Goal: Complete application form

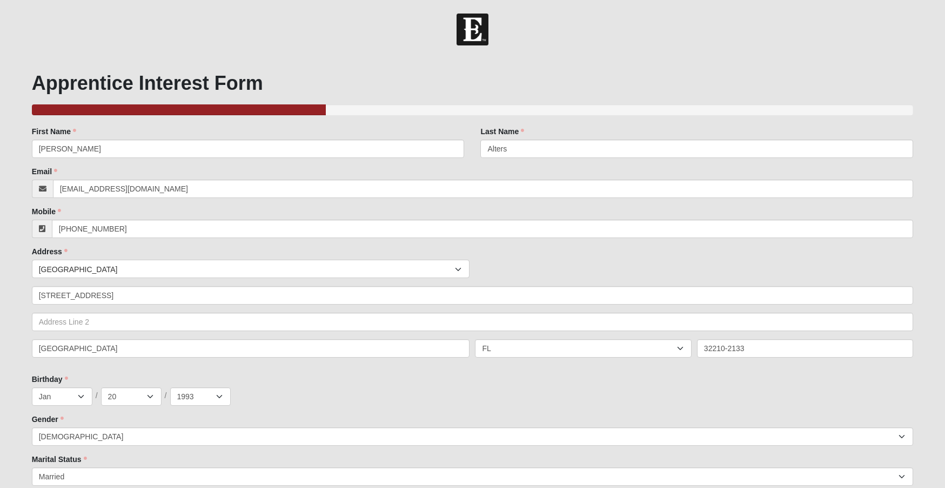
select select "Other"
select select "1201"
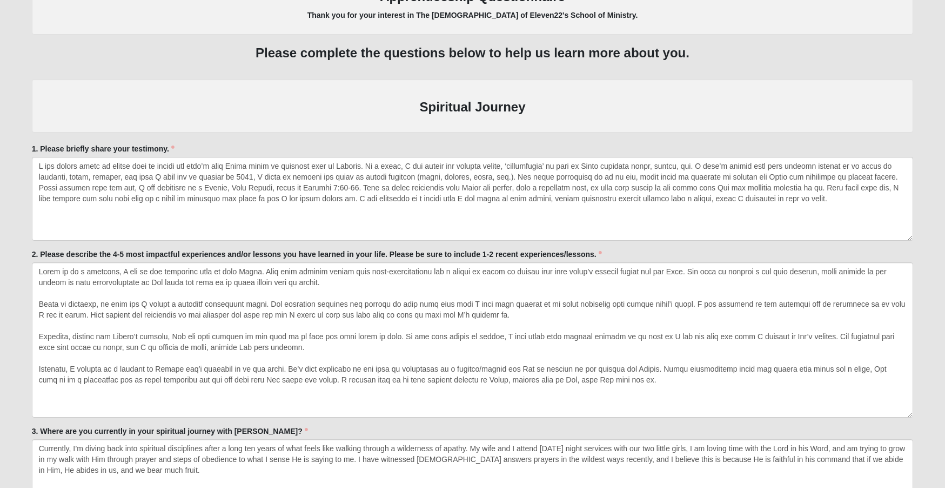
click at [254, 143] on div "1. Please briefly share your testimony. 1. Please briefly share your testimony.…" at bounding box center [473, 191] width 882 height 97
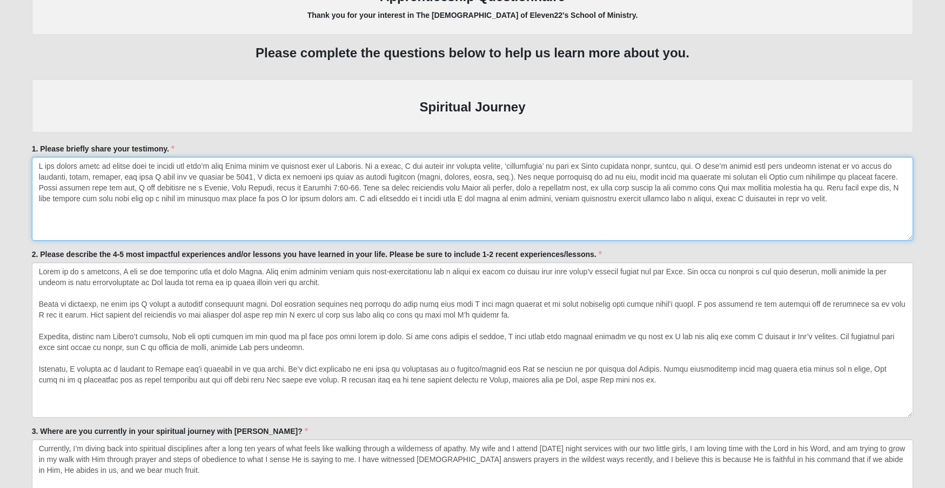
drag, startPoint x: 141, startPoint y: 172, endPoint x: 723, endPoint y: 158, distance: 582.4
click at [723, 158] on textarea "1. Please briefly share your testimony." at bounding box center [473, 199] width 882 height 84
drag, startPoint x: 695, startPoint y: 207, endPoint x: -102, endPoint y: 159, distance: 797.7
click at [0, 159] on html "Hello [PERSON_NAME] My Account Log Out Apprenticeship Interest Events Apprentic…" at bounding box center [472, 292] width 945 height 3392
click at [477, 211] on textarea "I was raised going to [DEMOGRAPHIC_DATA] with my family but didn’t know [PERSON…" at bounding box center [473, 199] width 882 height 84
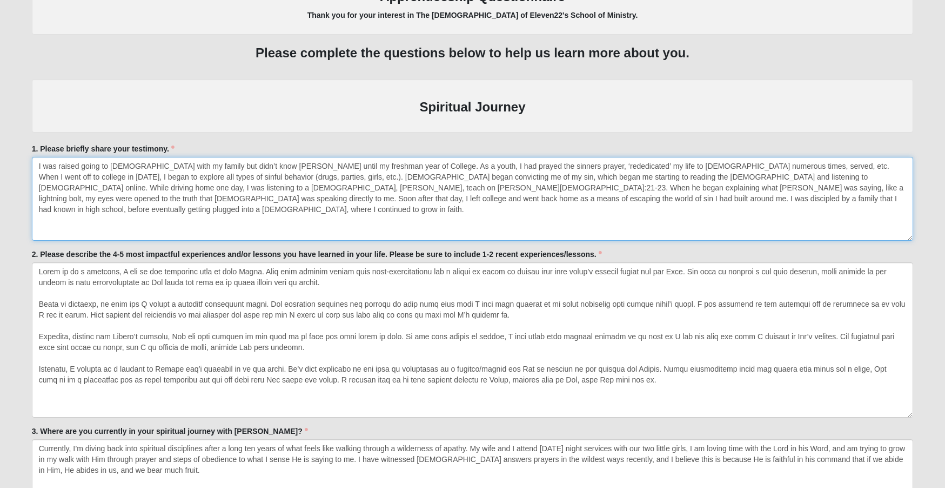
click at [605, 202] on textarea "I was raised going to [DEMOGRAPHIC_DATA] with my family but didn’t know [PERSON…" at bounding box center [473, 199] width 882 height 84
click at [547, 185] on textarea "I was raised going to [DEMOGRAPHIC_DATA] with my family but didn’t know [PERSON…" at bounding box center [473, 199] width 882 height 84
click at [255, 202] on textarea "1. Please briefly share your testimony." at bounding box center [473, 199] width 882 height 84
click at [542, 203] on textarea "1. Please briefly share your testimony." at bounding box center [473, 199] width 882 height 84
click at [656, 205] on textarea "1. Please briefly share your testimony." at bounding box center [473, 199] width 882 height 84
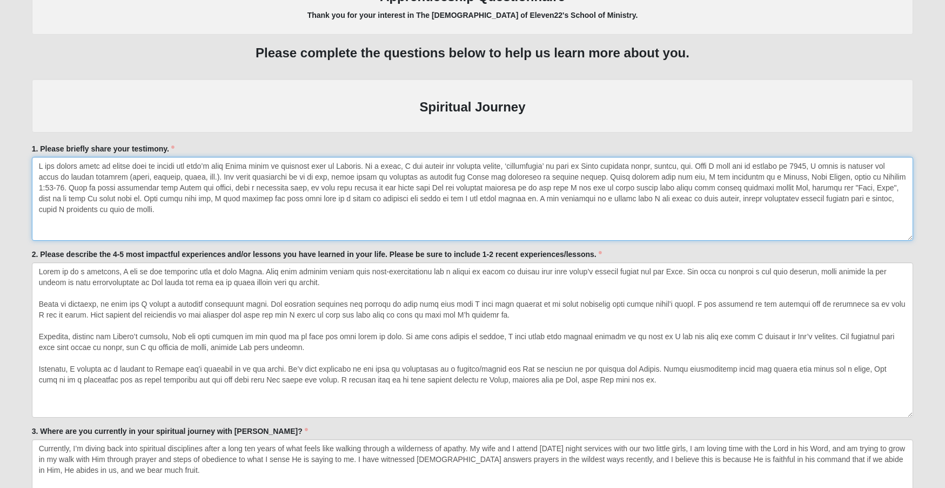
drag, startPoint x: 189, startPoint y: 208, endPoint x: -10, endPoint y: 130, distance: 213.4
click at [0, 130] on html "Hello [PERSON_NAME] My Account Log Out Apprenticeship Interest Events Apprentic…" at bounding box center [472, 292] width 945 height 3392
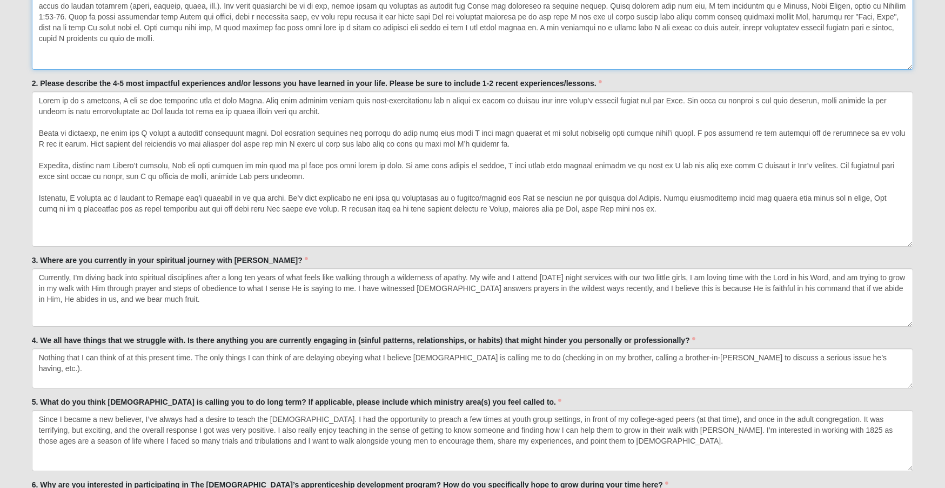
scroll to position [1582, 0]
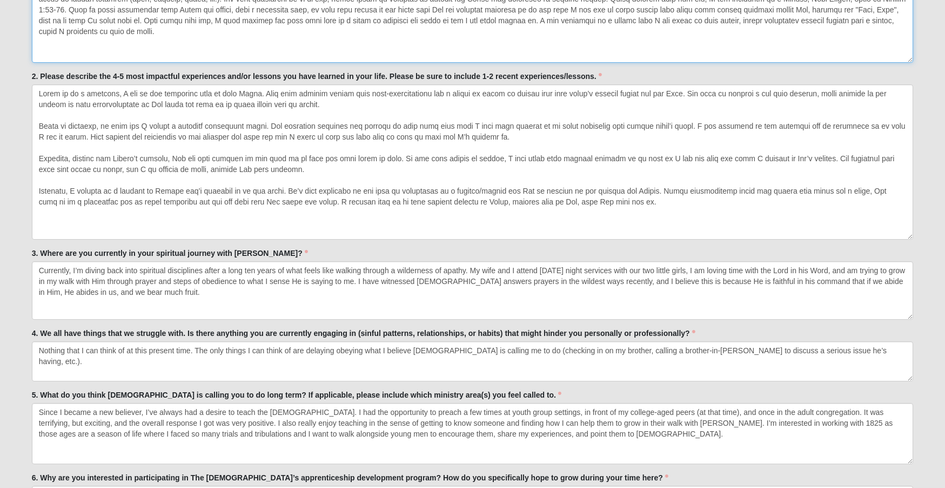
type textarea "L ips dolors ametc ad elitse doei te incidi utl etdo’m aliq Enima minim ve quis…"
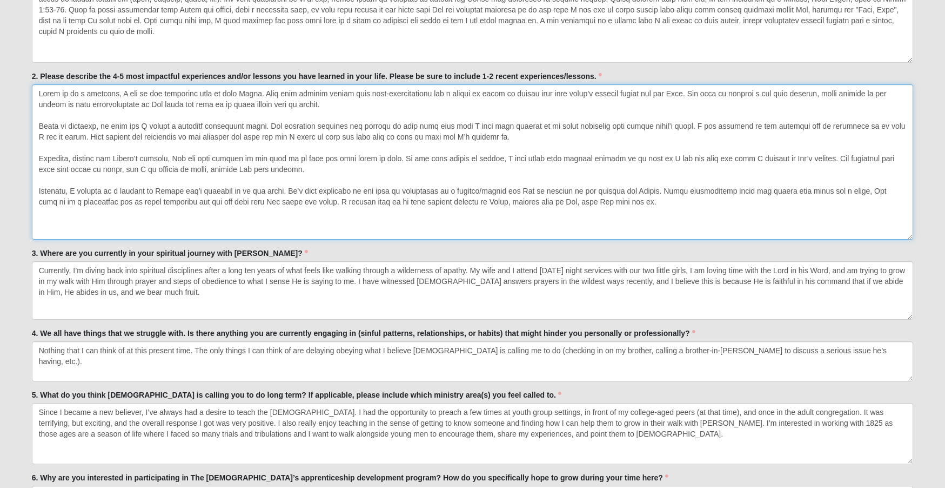
click at [680, 90] on textarea "2. Please describe the 4-5 most impactful experiences and/or lessons you have l…" at bounding box center [473, 161] width 882 height 155
click at [321, 123] on textarea "2. Please describe the 4-5 most impactful experiences and/or lessons you have l…" at bounding box center [473, 161] width 882 height 155
click at [175, 121] on textarea "2. Please describe the 4-5 most impactful experiences and/or lessons you have l…" at bounding box center [473, 161] width 882 height 155
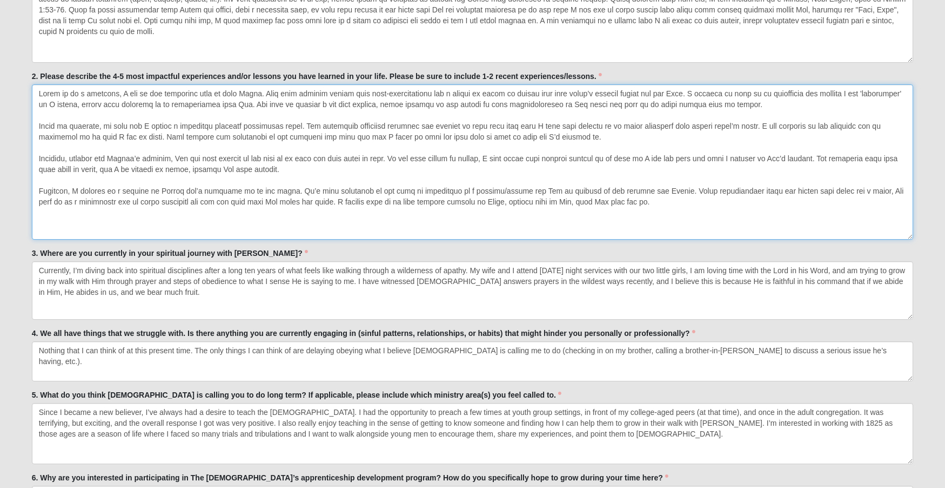
click at [676, 122] on textarea "2. Please describe the 4-5 most impactful experiences and/or lessons you have l…" at bounding box center [473, 161] width 882 height 155
click at [802, 123] on textarea "2. Please describe the 4-5 most impactful experiences and/or lessons you have l…" at bounding box center [473, 161] width 882 height 155
click at [192, 132] on textarea "2. Please describe the 4-5 most impactful experiences and/or lessons you have l…" at bounding box center [473, 161] width 882 height 155
click at [650, 199] on textarea "2. Please describe the 4-5 most impactful experiences and/or lessons you have l…" at bounding box center [473, 161] width 882 height 155
click at [314, 199] on textarea "2. Please describe the 4-5 most impactful experiences and/or lessons you have l…" at bounding box center [473, 161] width 882 height 155
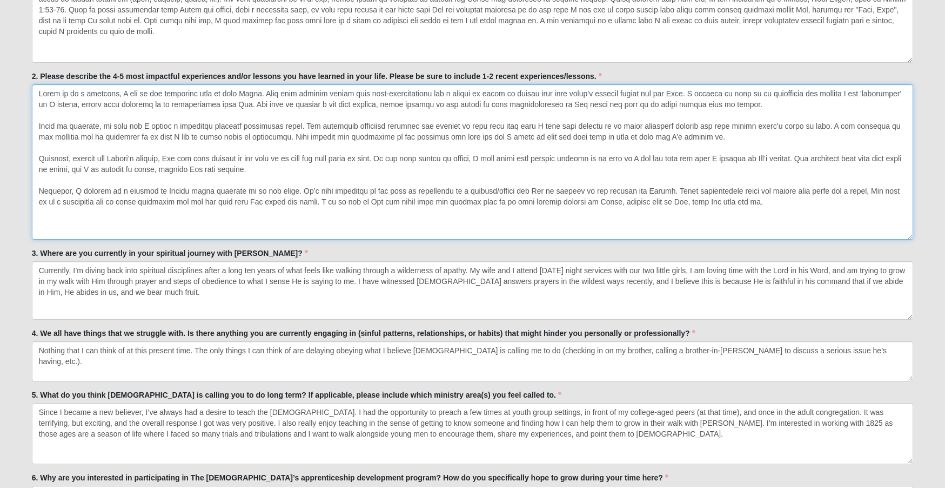
click at [515, 198] on textarea "2. Please describe the 4-5 most impactful experiences and/or lessons you have l…" at bounding box center [473, 161] width 882 height 155
click at [750, 201] on textarea "2. Please describe the 4-5 most impactful experiences and/or lessons you have l…" at bounding box center [473, 161] width 882 height 155
click at [687, 198] on textarea "2. Please describe the 4-5 most impactful experiences and/or lessons you have l…" at bounding box center [473, 161] width 882 height 155
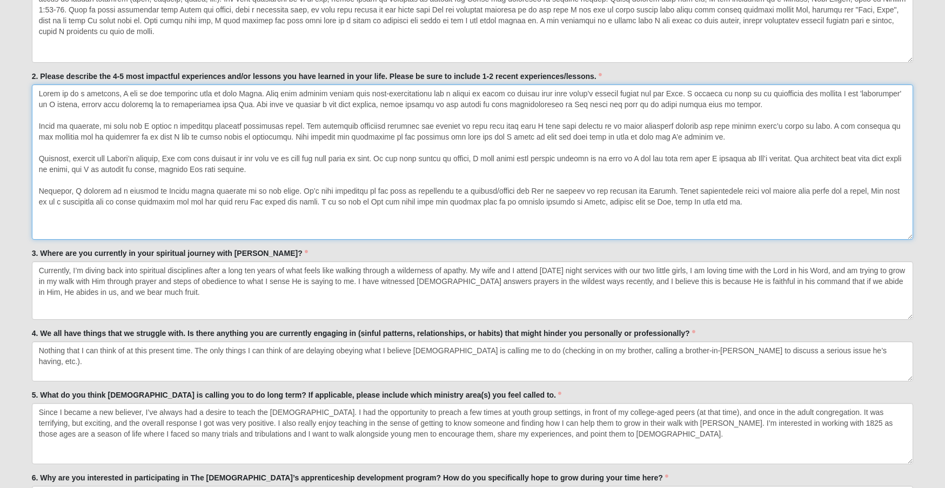
drag, startPoint x: 771, startPoint y: 203, endPoint x: 0, endPoint y: 73, distance: 782.2
click at [0, 73] on form "Hello [PERSON_NAME] My Account Log Out Apprenticeship Interest Events Apprentic…" at bounding box center [472, 121] width 945 height 3378
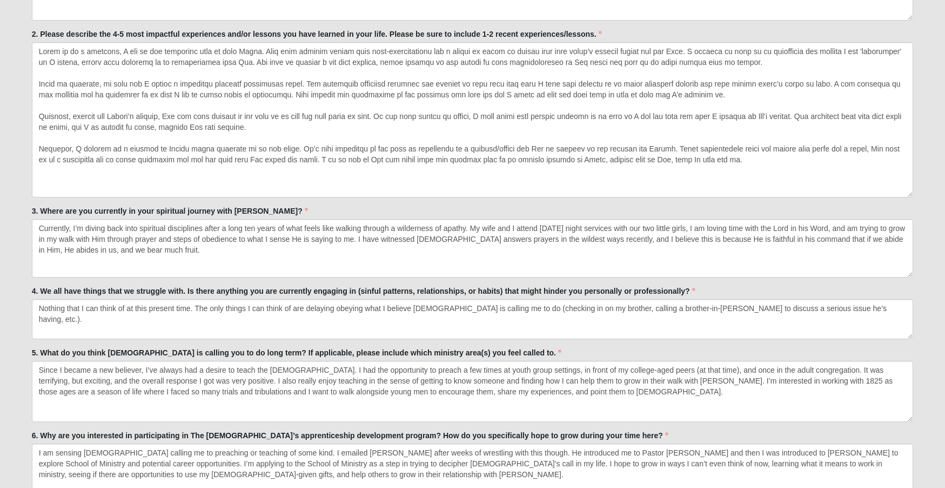
scroll to position [1630, 0]
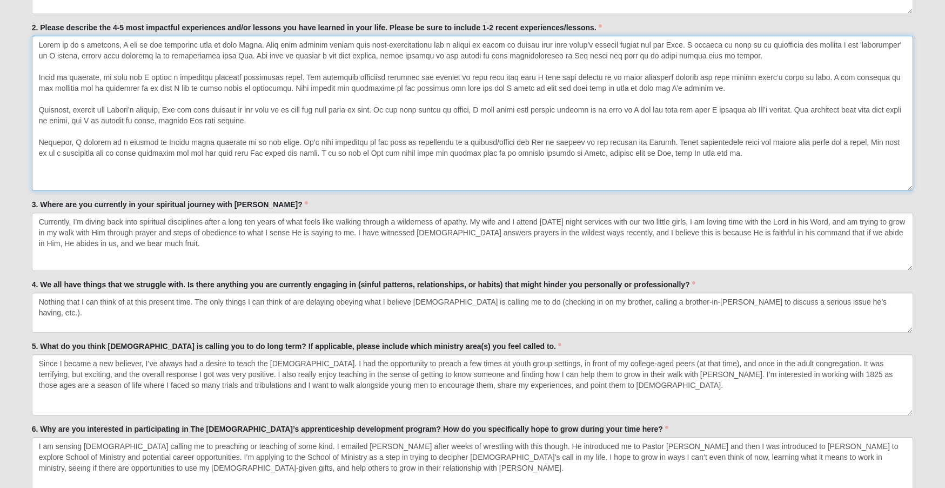
type textarea "Lorem ip do s ametcons, A eli se doe temporinc utla et dolo Magna. Aliq enim ad…"
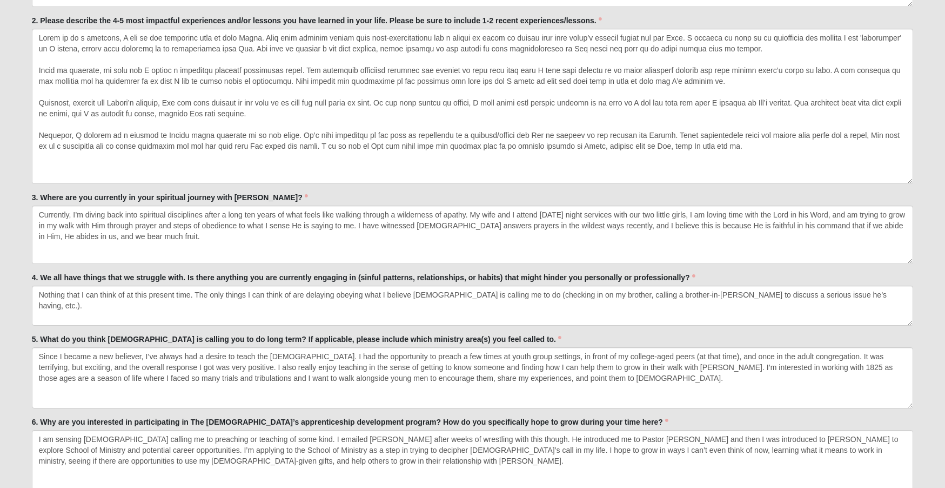
scroll to position [1644, 0]
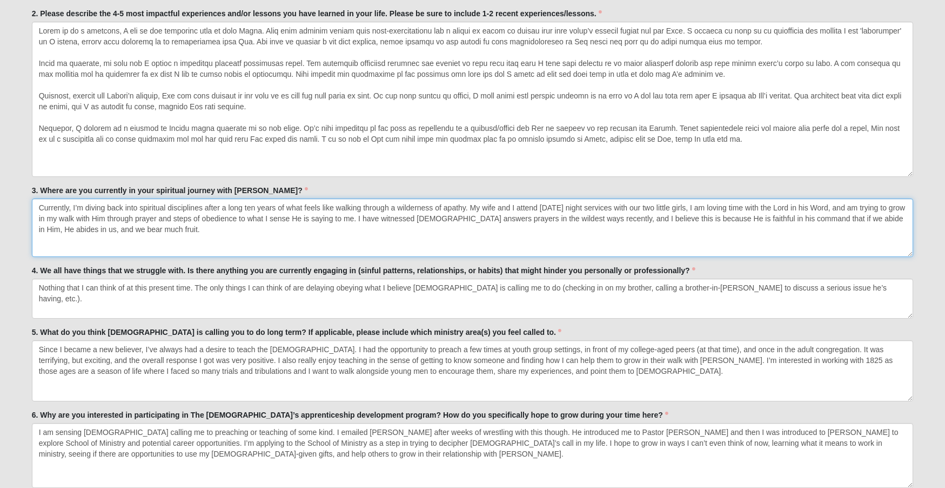
click at [237, 230] on textarea "Currently, I’m diving back into spiritual disciplines after a long ten years of…" at bounding box center [473, 227] width 882 height 58
click at [110, 227] on textarea "Currently, I’m diving back into spiritual disciplines after a long ten years of…" at bounding box center [473, 227] width 882 height 58
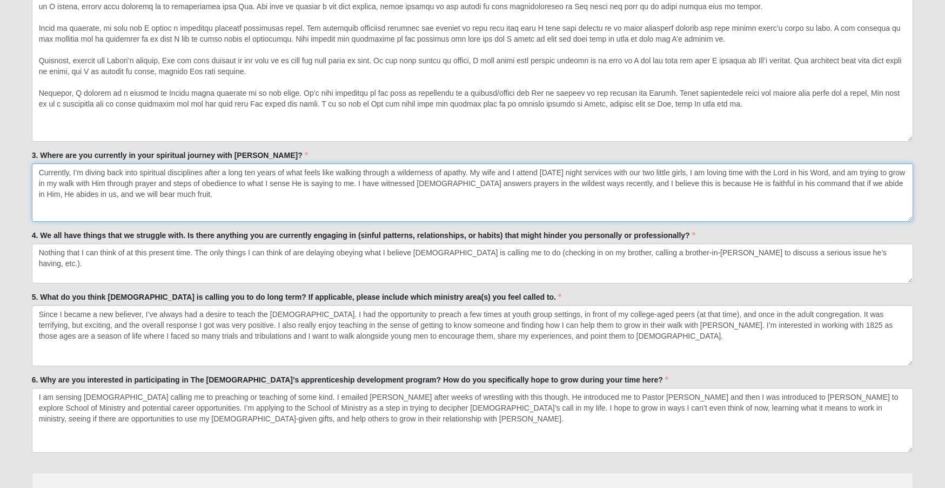
scroll to position [1694, 0]
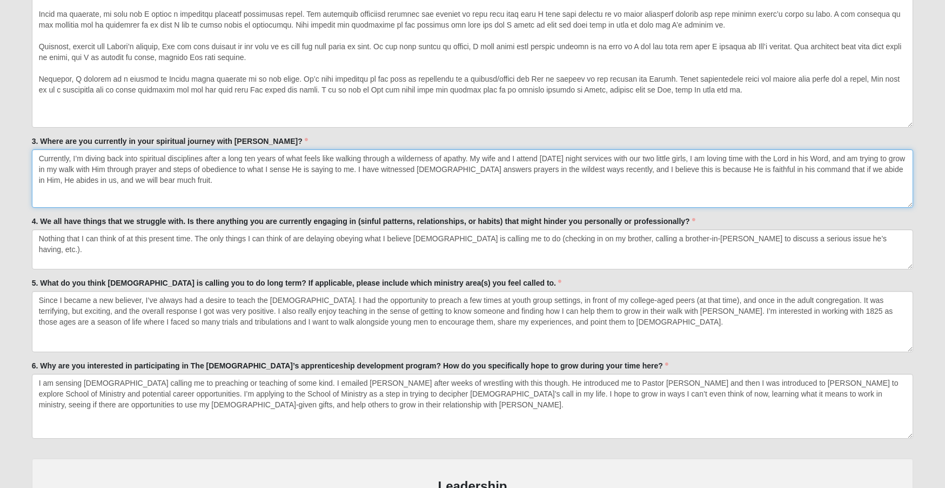
type textarea "Currently, I’m diving back into spiritual disciplines after a long ten years of…"
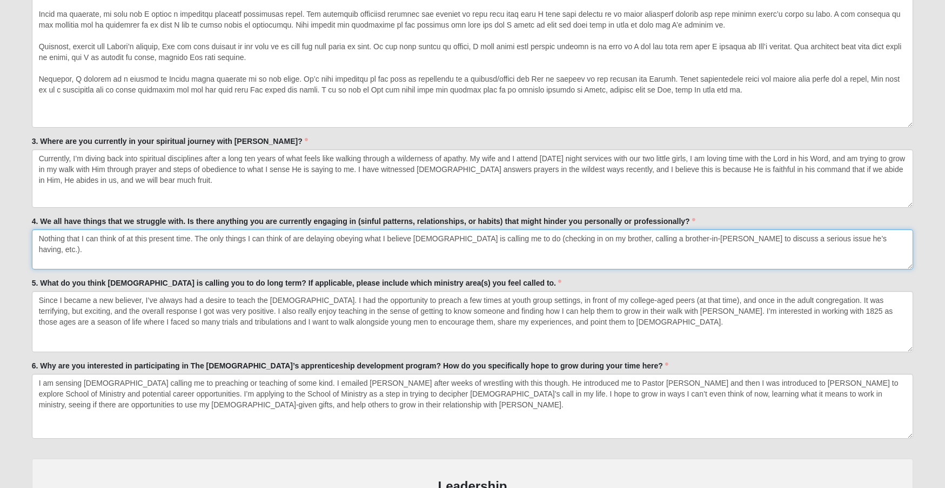
drag, startPoint x: 822, startPoint y: 234, endPoint x: 475, endPoint y: 228, distance: 346.6
click at [475, 229] on textarea "Nothing that I can think of at this present time. The only things I can think o…" at bounding box center [473, 249] width 882 height 40
click at [491, 230] on textarea "Nothing that I can think of at this present time. The only things I can think o…" at bounding box center [473, 249] width 882 height 40
drag, startPoint x: 494, startPoint y: 235, endPoint x: 845, endPoint y: 238, distance: 350.9
click at [845, 238] on textarea "Nothing that I can think of at this present time. The only things I can think o…" at bounding box center [473, 249] width 882 height 40
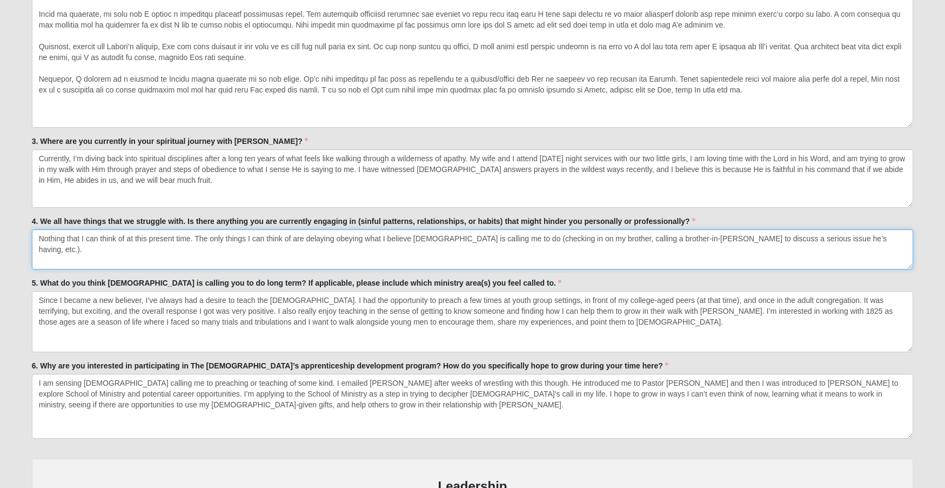
click at [845, 238] on textarea "Nothing that I can think of at this present time. The only things I can think o…" at bounding box center [473, 249] width 882 height 40
drag, startPoint x: 832, startPoint y: 237, endPoint x: 490, endPoint y: 233, distance: 342.2
click at [490, 233] on textarea "Nothing that I can think of at this present time. The only things I can think o…" at bounding box center [473, 249] width 882 height 40
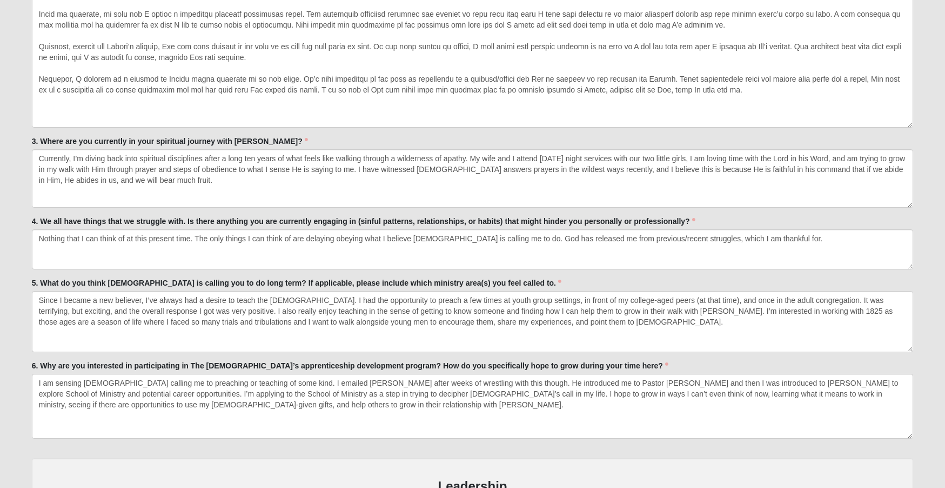
click at [19, 266] on form "Hello [PERSON_NAME] My Account Log Out Apprenticeship Interest Events Apprentic…" at bounding box center [472, 9] width 945 height 3378
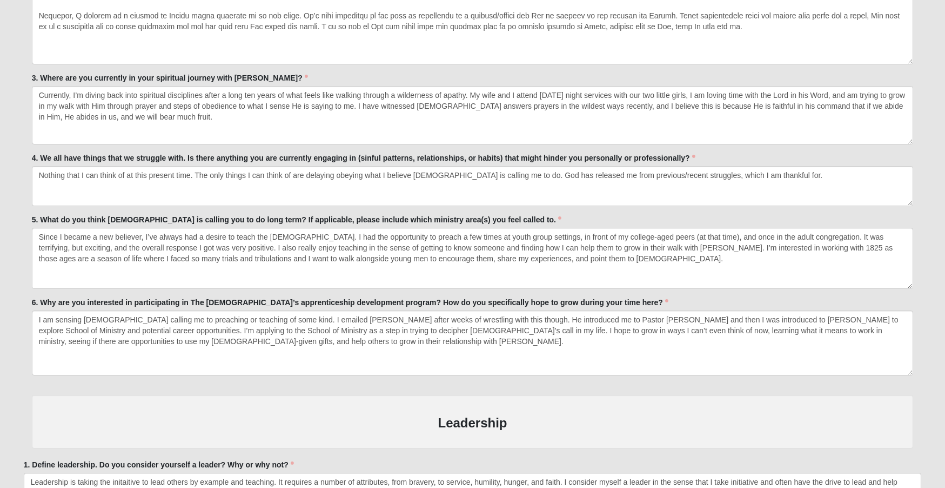
scroll to position [1795, 0]
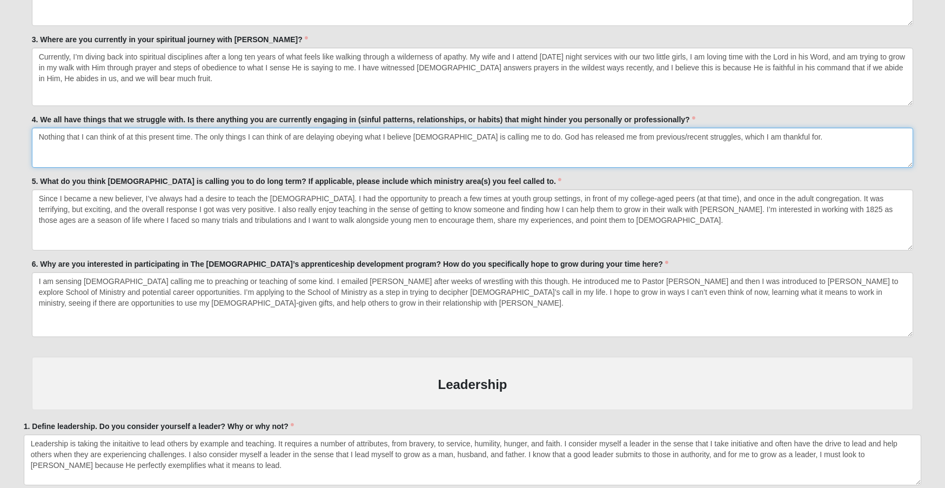
click at [540, 134] on textarea "Nothing that I can think of at this present time. The only things I can think o…" at bounding box center [473, 148] width 882 height 40
drag, startPoint x: 495, startPoint y: 132, endPoint x: 854, endPoint y: 157, distance: 360.4
click at [854, 157] on textarea "Nothing that I can think of at this present time. The only things I can think o…" at bounding box center [473, 148] width 882 height 40
click at [187, 132] on textarea "Nothing that I can think of at this present time. The only things I can think o…" at bounding box center [473, 148] width 882 height 40
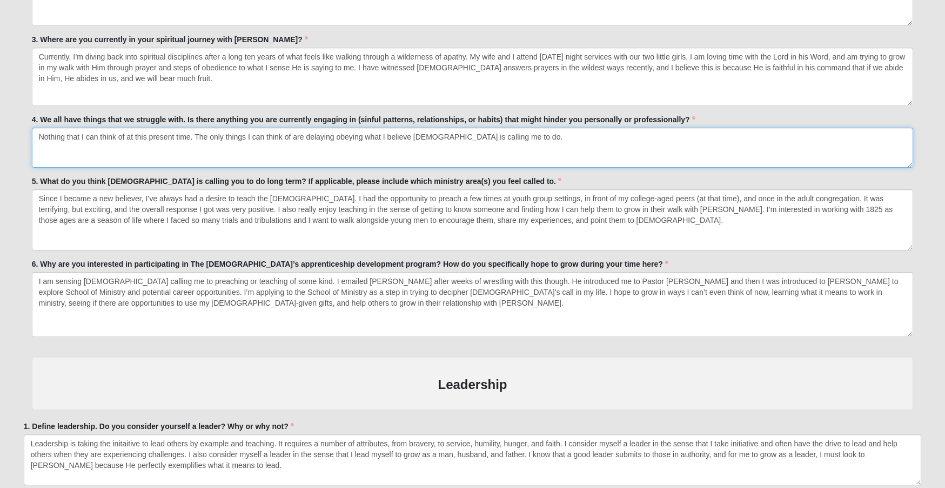
click at [190, 132] on textarea "Nothing that I can think of at this present time. The only things I can think o…" at bounding box center [473, 148] width 882 height 40
paste textarea "[DEMOGRAPHIC_DATA] has empowered me to overcome previous/recent struggles, whic…"
click at [597, 153] on textarea "Nothing that I can think of at this present time as [DEMOGRAPHIC_DATA] has empo…" at bounding box center [473, 148] width 882 height 40
drag, startPoint x: 831, startPoint y: 130, endPoint x: 528, endPoint y: 119, distance: 303.5
click at [528, 119] on div "4. We all have things that we struggle with. Is there anything you are currentl…" at bounding box center [473, 141] width 882 height 54
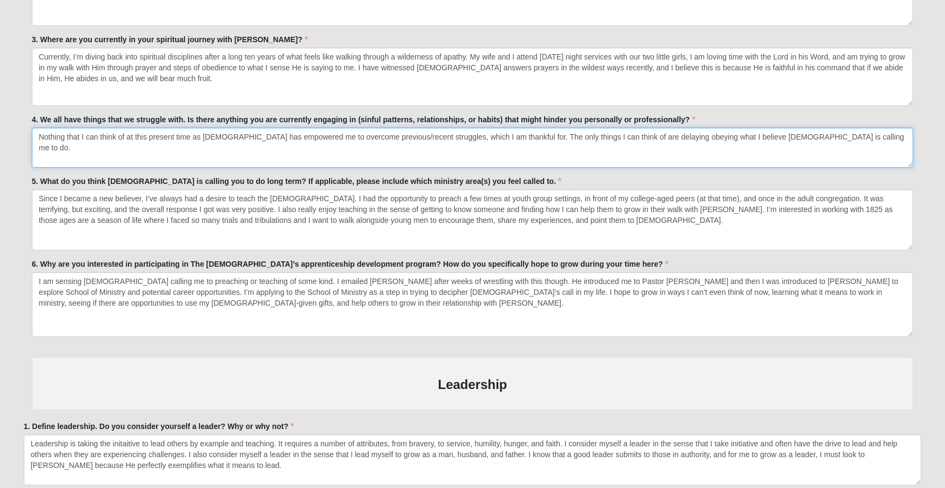
click at [527, 145] on textarea "Nothing that I can think of at this present time as [DEMOGRAPHIC_DATA] has empo…" at bounding box center [473, 148] width 882 height 40
drag, startPoint x: 501, startPoint y: 132, endPoint x: 767, endPoint y: 137, distance: 265.5
click at [767, 137] on textarea "Nothing that I can think of at this present time as [DEMOGRAPHIC_DATA] has empo…" at bounding box center [473, 148] width 882 height 40
drag, startPoint x: 799, startPoint y: 132, endPoint x: 613, endPoint y: 135, distance: 186.0
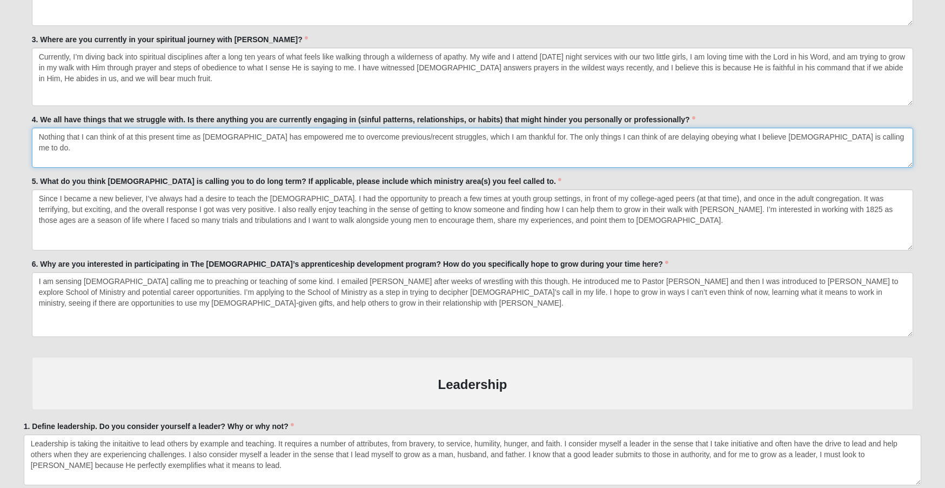
click at [613, 135] on textarea "Nothing that I can think of at this present time as [DEMOGRAPHIC_DATA] has empo…" at bounding box center [473, 148] width 882 height 40
type textarea "Nothing that I can think of at this present time as [DEMOGRAPHIC_DATA] has empo…"
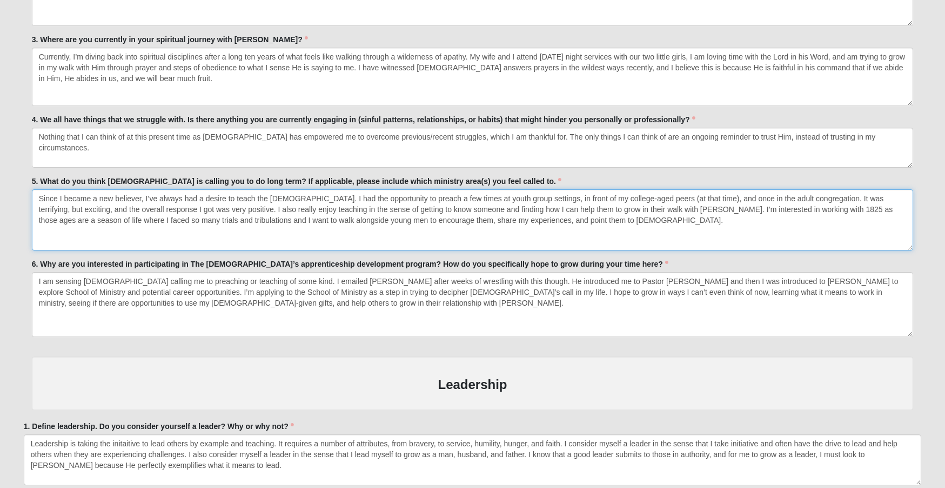
click at [440, 194] on textarea "Since I became a new believer, I’ve always had a desire to teach the [DEMOGRAPH…" at bounding box center [473, 219] width 882 height 61
click at [512, 196] on textarea "Since I became a new believer, I’ve always had a desire to teach the [DEMOGRAPH…" at bounding box center [473, 219] width 882 height 61
click at [570, 222] on textarea "Since I became a new believer, I’ve always had a desire to teach the [DEMOGRAPH…" at bounding box center [473, 219] width 882 height 61
drag, startPoint x: 671, startPoint y: 194, endPoint x: 588, endPoint y: 198, distance: 83.9
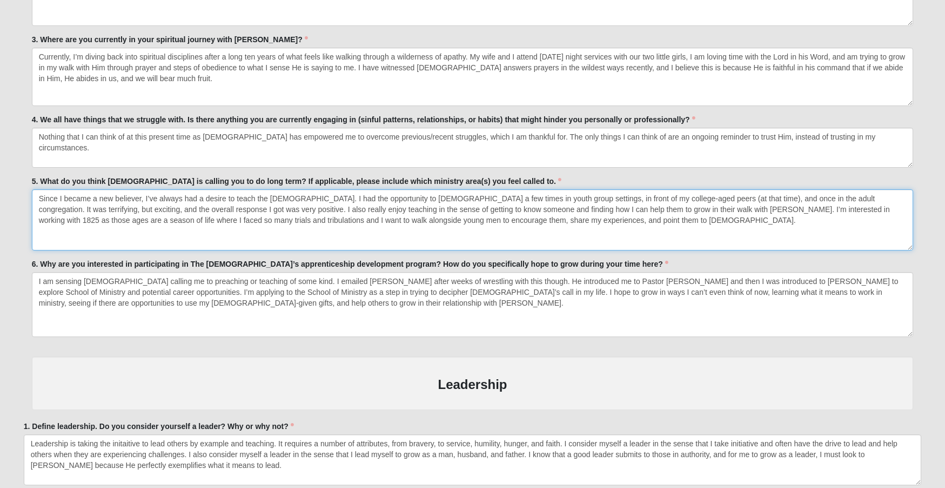
click at [588, 198] on textarea "Since I became a new believer, I’ve always had a desire to teach the [DEMOGRAPH…" at bounding box center [473, 219] width 882 height 61
click at [645, 216] on textarea "Since I became a new believer, I’ve always had a desire to teach the [DEMOGRAPH…" at bounding box center [473, 219] width 882 height 61
click at [810, 202] on textarea "Since I became a new believer, I’ve always had a desire to teach the [DEMOGRAPH…" at bounding box center [473, 219] width 882 height 61
click at [110, 206] on textarea "Since I became a new believer, I’ve always had a desire to teach the [DEMOGRAPH…" at bounding box center [473, 219] width 882 height 61
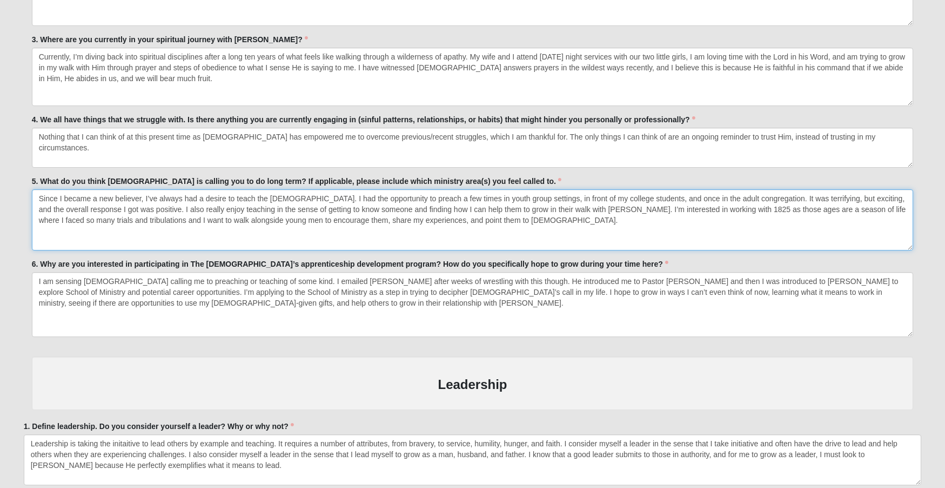
click at [547, 225] on textarea "Since I became a new believer, I’ve always had a desire to teach the [DEMOGRAPH…" at bounding box center [473, 219] width 882 height 61
click at [164, 206] on textarea "Since I became a new believer, I’ve always had a desire to teach the [DEMOGRAPH…" at bounding box center [473, 219] width 882 height 61
click at [483, 220] on textarea "Since I became a new believer, I’ve always had a desire to teach the [DEMOGRAPH…" at bounding box center [473, 219] width 882 height 61
click at [168, 204] on textarea "Since I became a new believer, I’ve always had a desire to teach the [DEMOGRAPH…" at bounding box center [473, 219] width 882 height 61
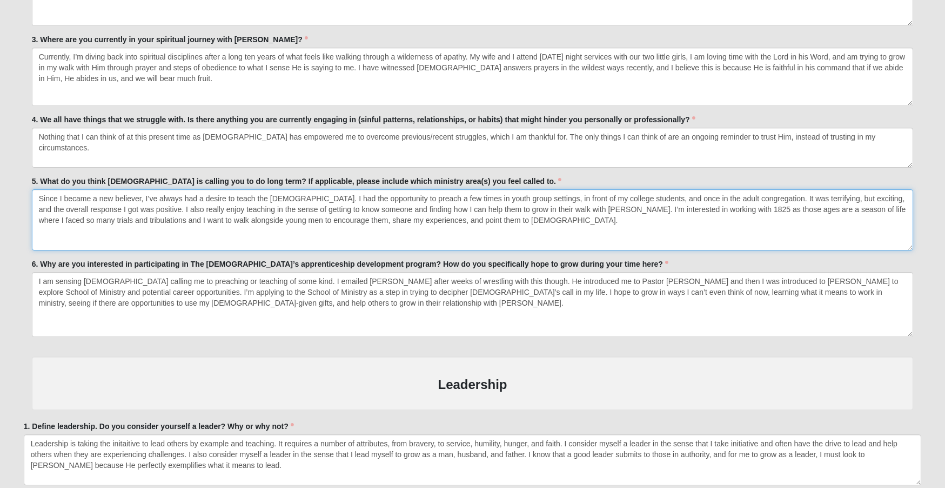
click at [168, 204] on textarea "Since I became a new believer, I’ve always had a desire to teach the [DEMOGRAPH…" at bounding box center [473, 219] width 882 height 61
click at [458, 216] on textarea "Since I became a new believer, I’ve always had a desire to teach the [DEMOGRAPH…" at bounding box center [473, 219] width 882 height 61
click at [821, 206] on textarea "Since I became a new believer, I’ve always had a desire to teach the [DEMOGRAPH…" at bounding box center [473, 219] width 882 height 61
click at [184, 217] on textarea "Since I became a new believer, I’ve always had a desire to teach the [DEMOGRAPH…" at bounding box center [473, 219] width 882 height 61
click at [388, 215] on textarea "Since I became a new believer, I’ve always had a desire to teach the [DEMOGRAPH…" at bounding box center [473, 219] width 882 height 61
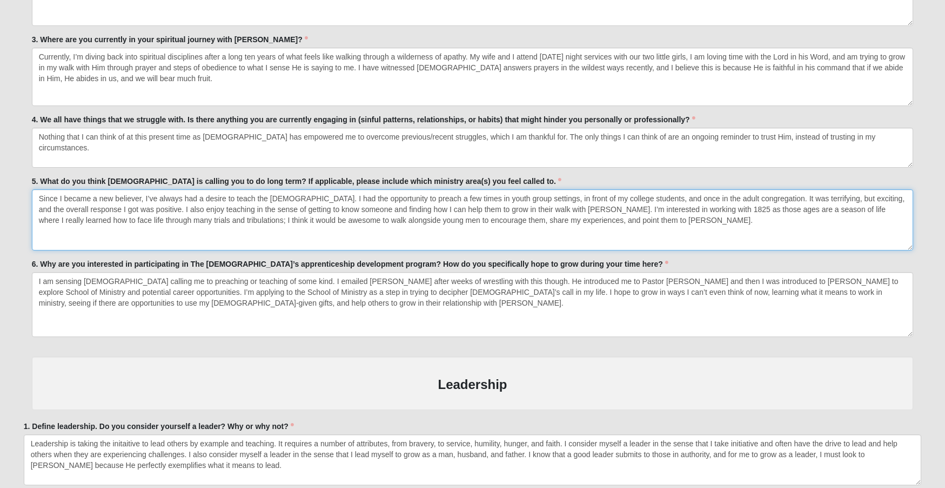
click at [388, 215] on textarea "Since I became a new believer, I’ve always had a desire to teach the [DEMOGRAPH…" at bounding box center [473, 219] width 882 height 61
click at [621, 221] on textarea "Since I became a new believer, I’ve always had a desire to teach the [DEMOGRAPH…" at bounding box center [473, 219] width 882 height 61
click at [394, 215] on textarea "Since I became a new believer, I’ve always had a desire to teach the [DEMOGRAPH…" at bounding box center [473, 219] width 882 height 61
type textarea "Since I became a new believer, I’ve always had a desire to teach the [DEMOGRAPH…"
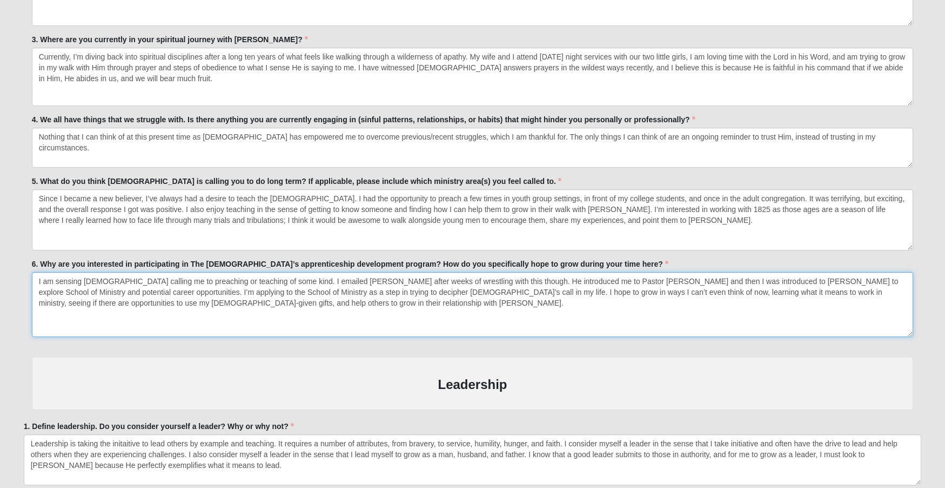
click at [476, 277] on textarea "I am sensing [DEMOGRAPHIC_DATA] calling me to preaching or teaching of some kin…" at bounding box center [473, 304] width 882 height 65
click at [562, 301] on textarea "I am sensing [DEMOGRAPHIC_DATA] calling me to preaching or teaching of some kin…" at bounding box center [473, 304] width 882 height 65
drag, startPoint x: 105, startPoint y: 288, endPoint x: 849, endPoint y: 277, distance: 743.9
click at [849, 277] on textarea "I am sensing [DEMOGRAPHIC_DATA] calling me to preaching or teaching of some kin…" at bounding box center [473, 304] width 882 height 65
click at [170, 305] on textarea "I am sensing [DEMOGRAPHIC_DATA] calling me to preaching or teaching of some kin…" at bounding box center [473, 304] width 882 height 65
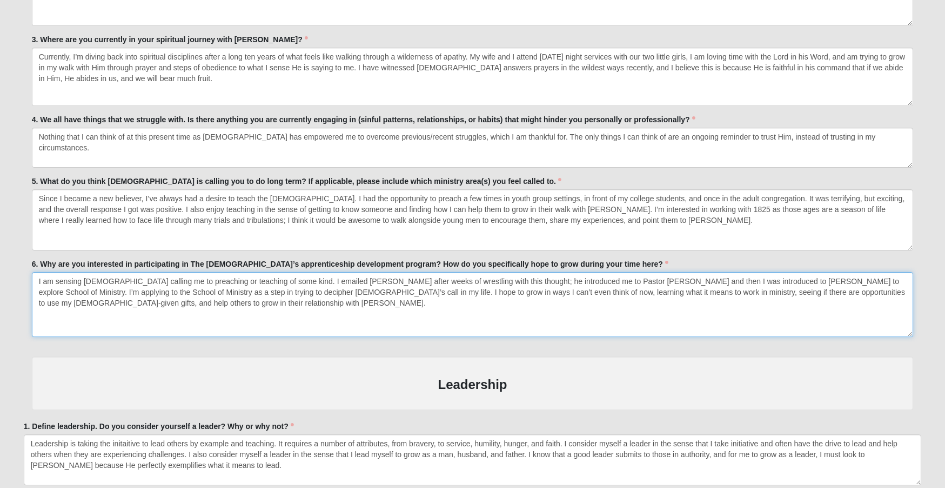
drag, startPoint x: 112, startPoint y: 288, endPoint x: 53, endPoint y: 288, distance: 58.9
click at [53, 288] on textarea "I am sensing [DEMOGRAPHIC_DATA] calling me to preaching or teaching of some kin…" at bounding box center [473, 304] width 882 height 65
click at [143, 290] on textarea "I am sensing [DEMOGRAPHIC_DATA] calling me to preaching or teaching of some kin…" at bounding box center [473, 304] width 882 height 65
click at [116, 289] on textarea "I am sensing [DEMOGRAPHIC_DATA] calling me to preaching or teaching of some kin…" at bounding box center [473, 304] width 882 height 65
click at [247, 294] on textarea "I am sensing [DEMOGRAPHIC_DATA] calling me to preaching or teaching of some kin…" at bounding box center [473, 304] width 882 height 65
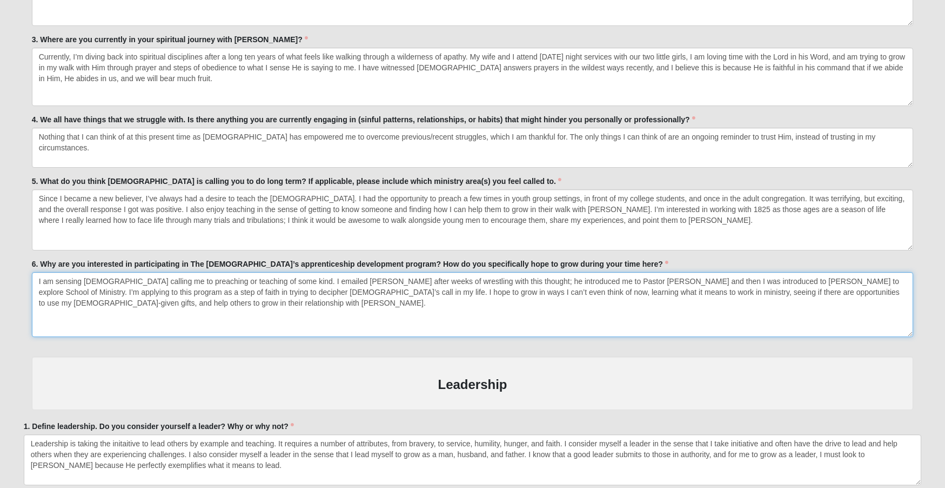
drag, startPoint x: 164, startPoint y: 310, endPoint x: -33, endPoint y: 278, distance: 199.3
type textarea "I am sensing [DEMOGRAPHIC_DATA] calling me to preaching or teaching of some kin…"
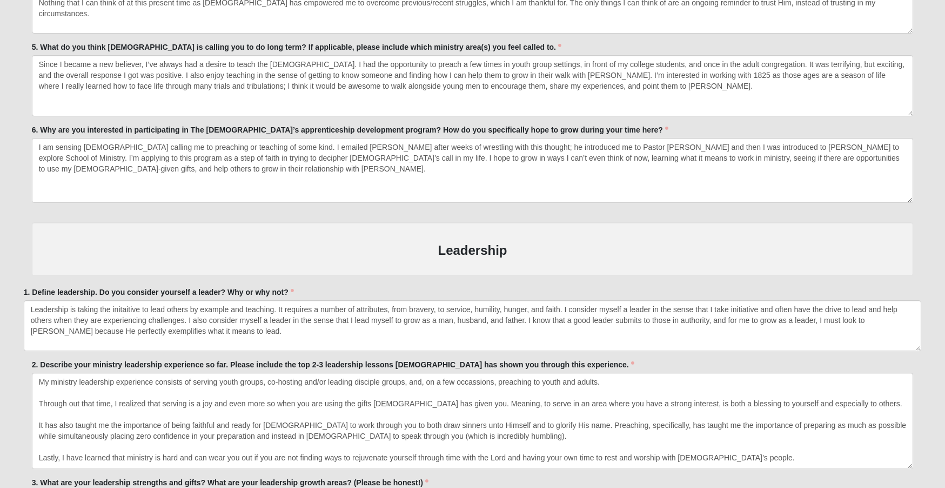
scroll to position [1943, 0]
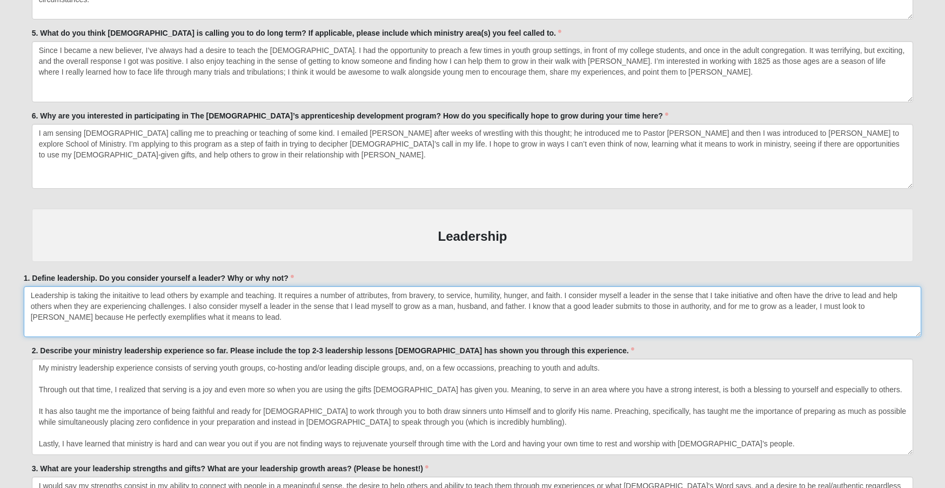
click at [454, 317] on textarea "Leadership is taking the initaitive to lead others by example and teaching. It …" at bounding box center [473, 311] width 898 height 51
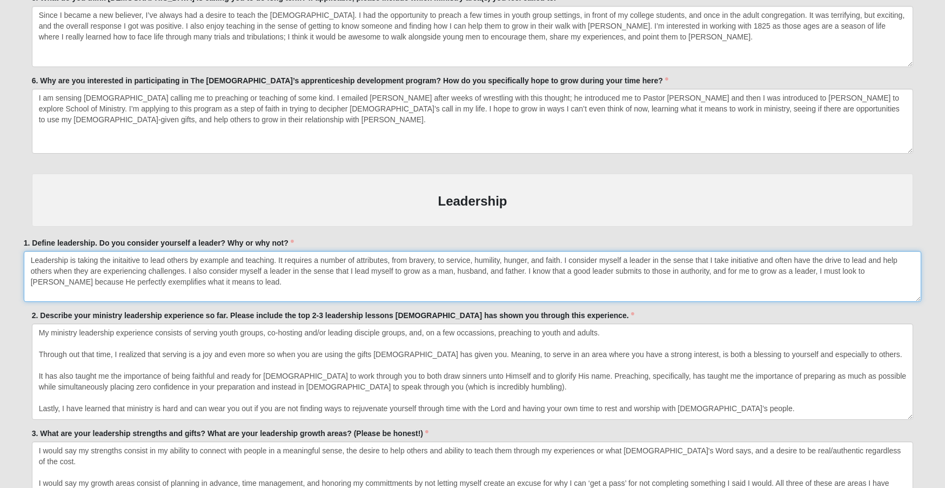
scroll to position [2001, 0]
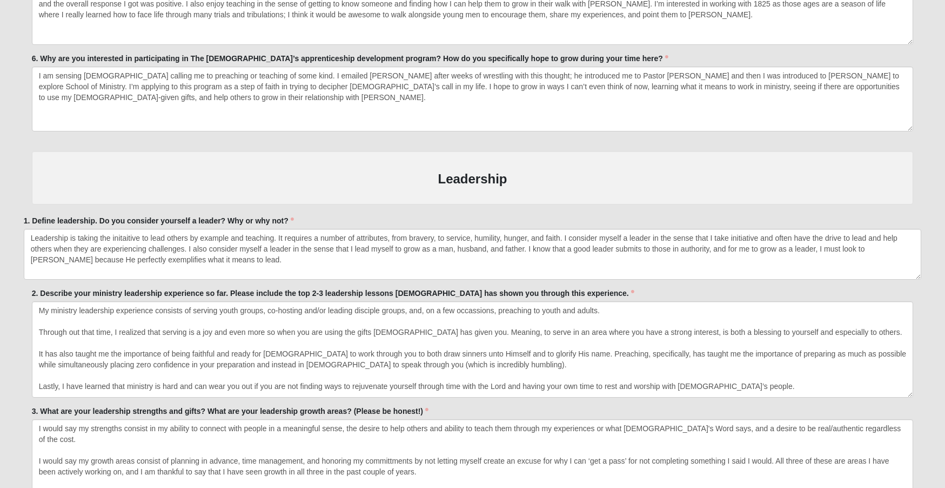
click at [581, 288] on div "2. Describe your ministry leadership experience so far. Please include the top …" at bounding box center [473, 343] width 882 height 110
click at [561, 289] on label "2. Describe your ministry leadership experience so far. Please include the top …" at bounding box center [333, 293] width 603 height 11
click at [561, 301] on textarea "My ministry leadership experience consists of serving youth groups, co-hosting …" at bounding box center [473, 349] width 882 height 96
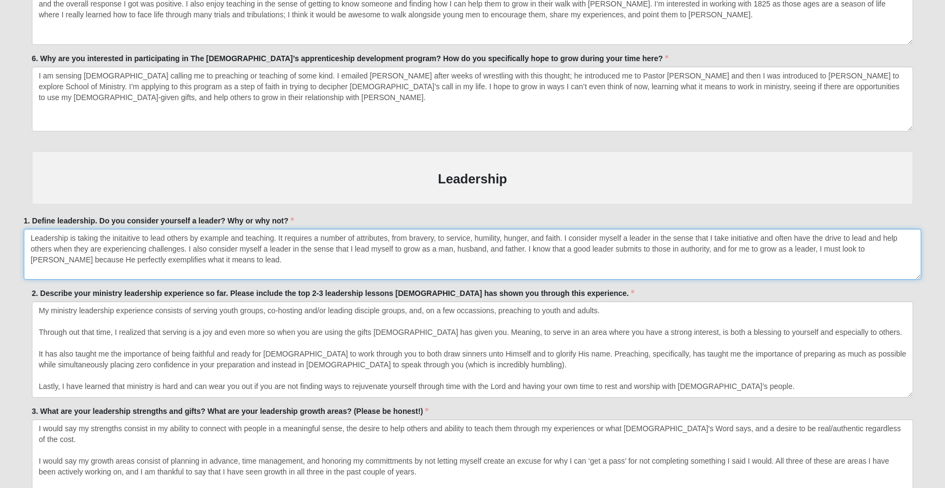
click at [540, 250] on textarea "Leadership is taking the initaitive to lead others by example and teaching. It …" at bounding box center [473, 254] width 898 height 51
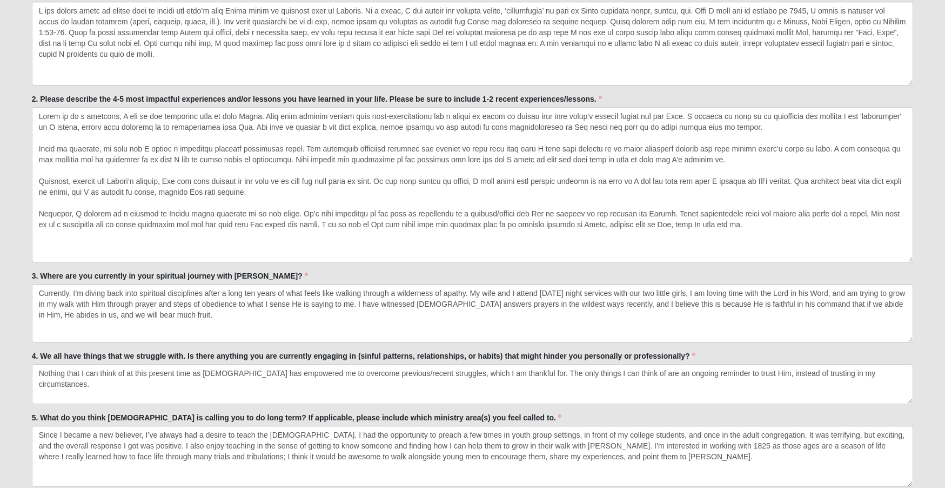
scroll to position [1448, 0]
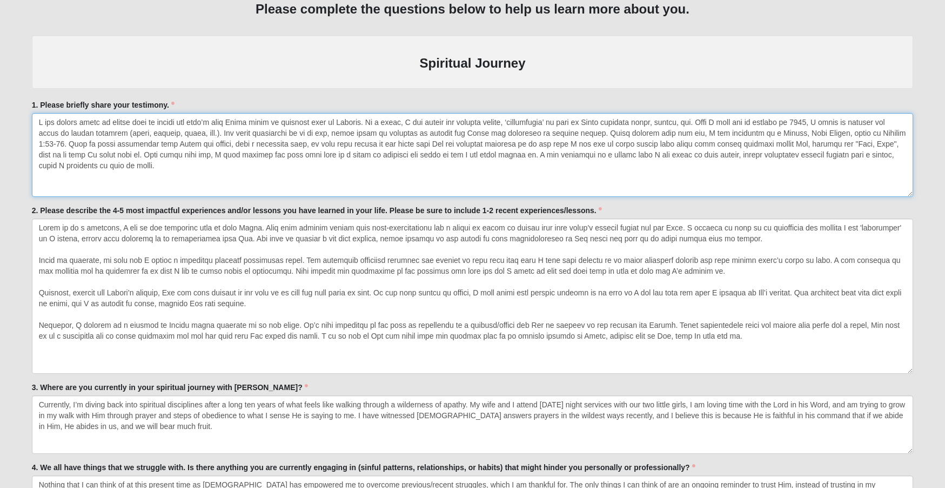
click at [227, 185] on textarea "1. Please briefly share your testimony." at bounding box center [473, 155] width 882 height 84
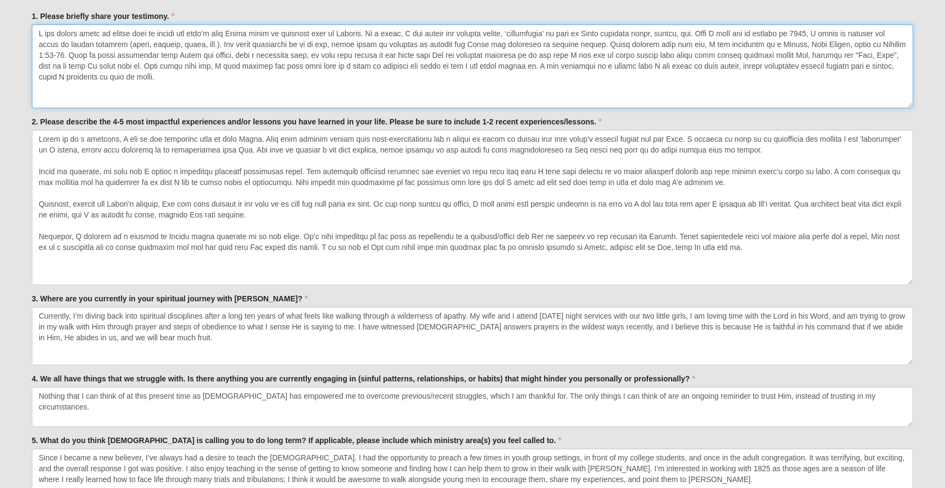
scroll to position [1550, 0]
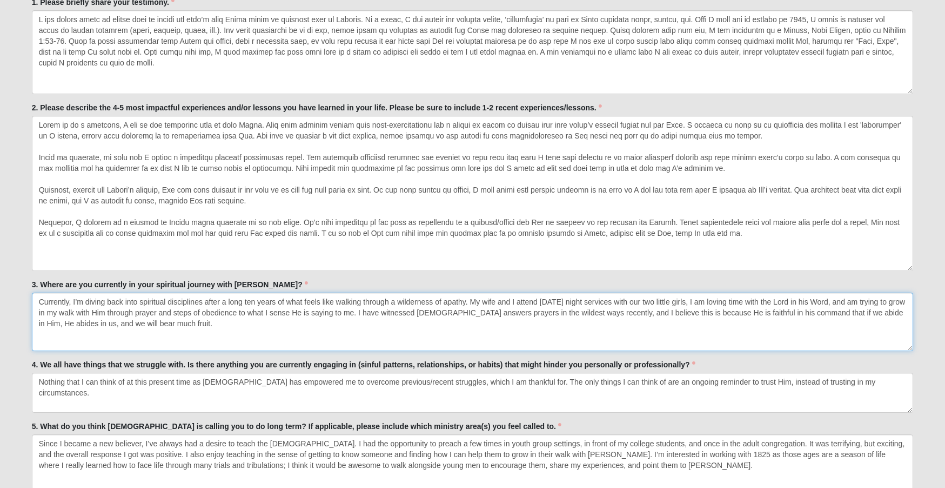
click at [215, 329] on textarea "Currently, I’m diving back into spiritual disciplines after a long ten years of…" at bounding box center [473, 321] width 882 height 58
drag, startPoint x: 221, startPoint y: 329, endPoint x: 0, endPoint y: 279, distance: 226.7
click at [0, 279] on form "Hello [PERSON_NAME] My Account Log Out Apprenticeship Interest Events Apprentic…" at bounding box center [472, 152] width 945 height 3378
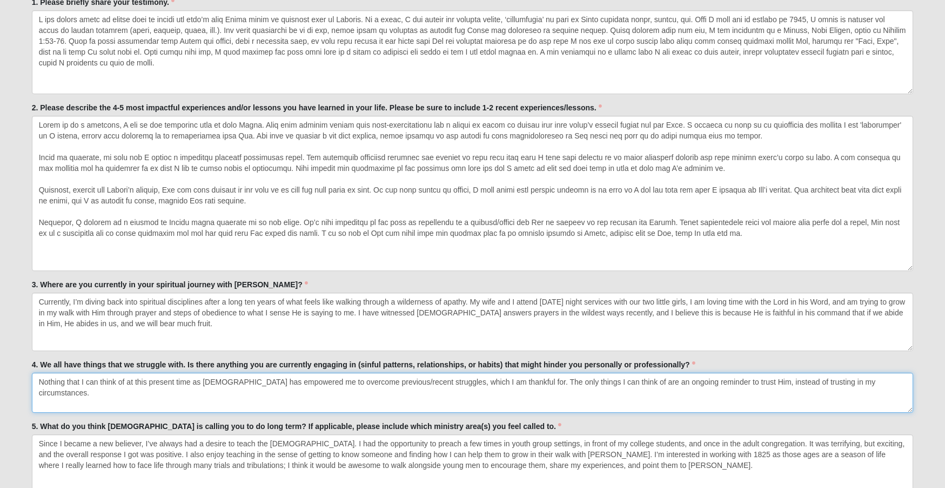
click at [125, 380] on textarea "Nothing that I can think of at this present time as [DEMOGRAPHIC_DATA] has empo…" at bounding box center [473, 392] width 882 height 40
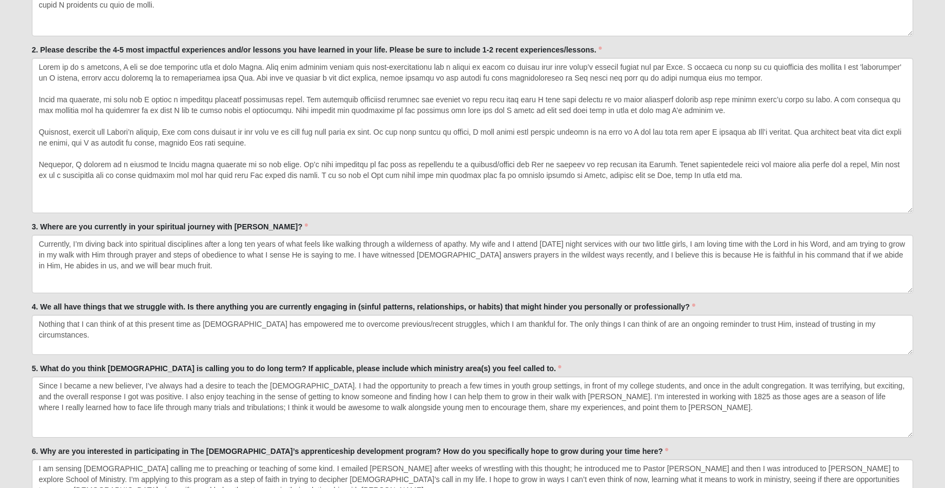
scroll to position [1760, 0]
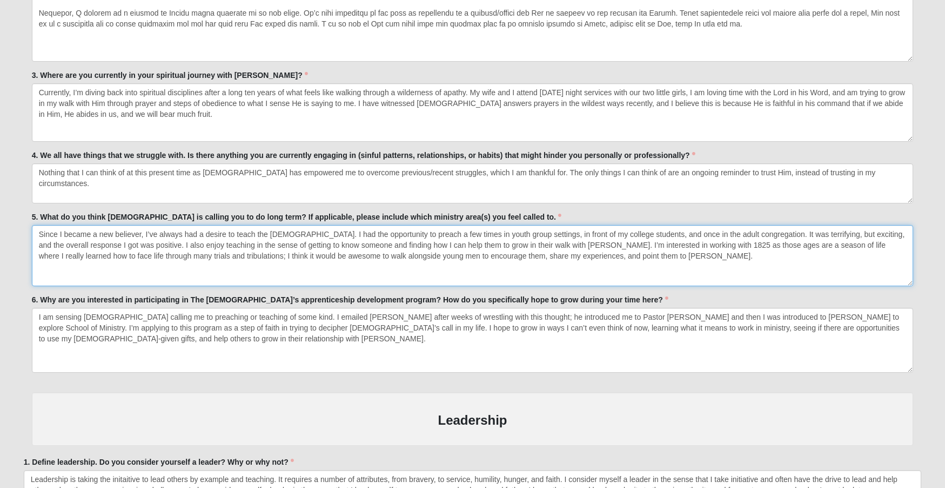
click at [640, 255] on textarea "Since I became a new believer, I’ve always had a desire to teach the [DEMOGRAPH…" at bounding box center [473, 255] width 882 height 61
drag, startPoint x: 668, startPoint y: 255, endPoint x: -14, endPoint y: 225, distance: 681.8
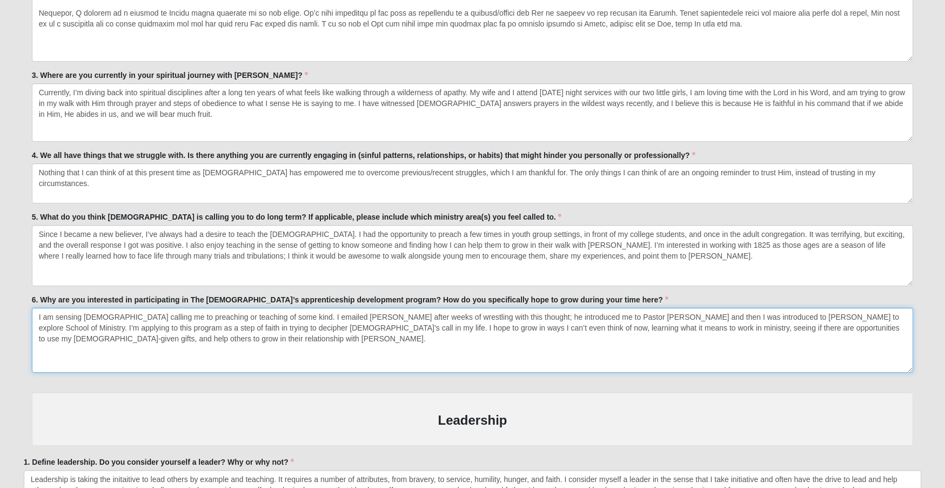
click at [238, 350] on textarea "I am sensing [DEMOGRAPHIC_DATA] calling me to preaching or teaching of some kin…" at bounding box center [473, 340] width 882 height 65
drag, startPoint x: 258, startPoint y: 354, endPoint x: 3, endPoint y: 304, distance: 259.3
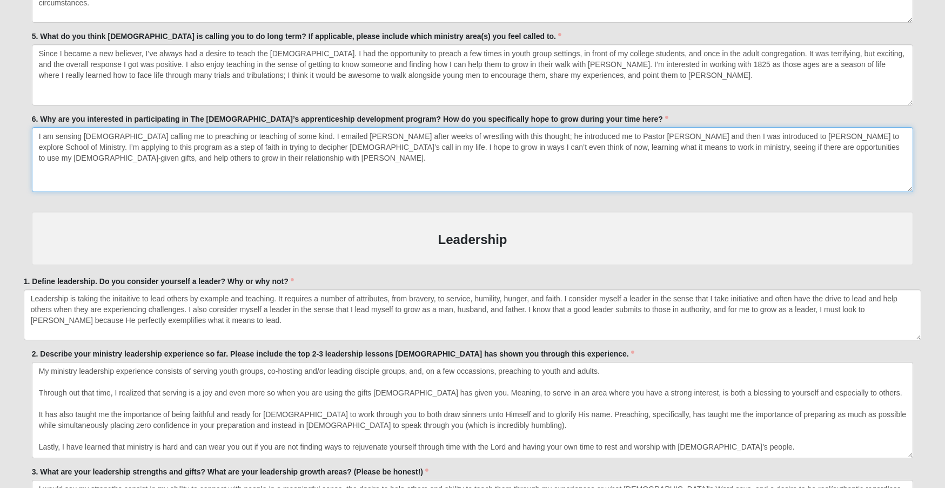
scroll to position [1947, 0]
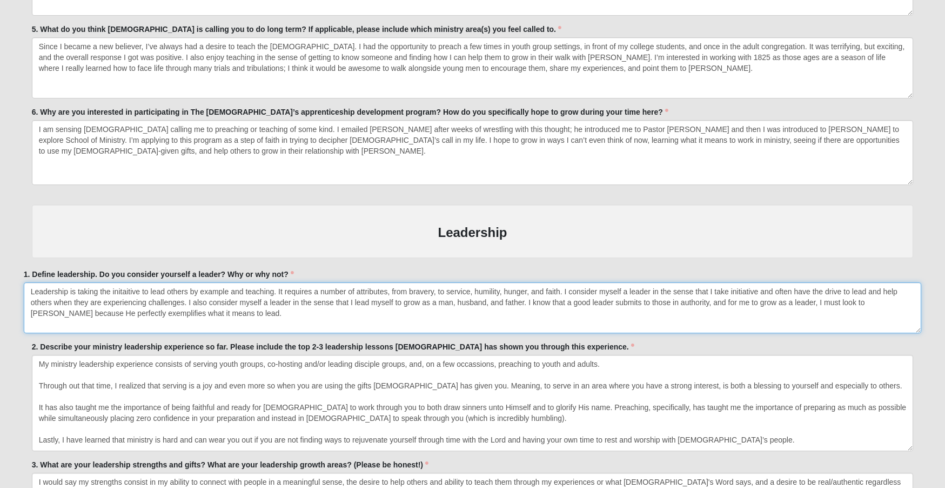
click at [125, 290] on textarea "Leadership is taking the initaitive to lead others by example and teaching. It …" at bounding box center [473, 307] width 898 height 51
drag, startPoint x: 257, startPoint y: 317, endPoint x: -84, endPoint y: 271, distance: 343.7
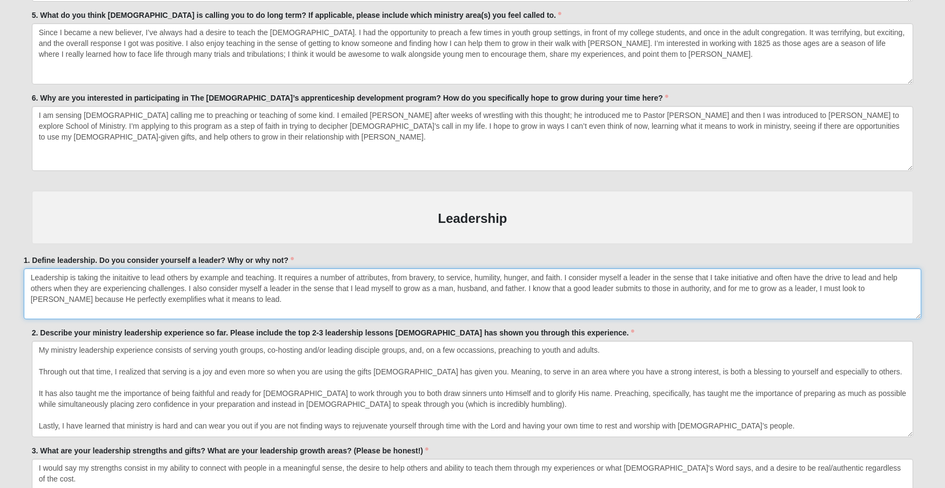
scroll to position [1988, 0]
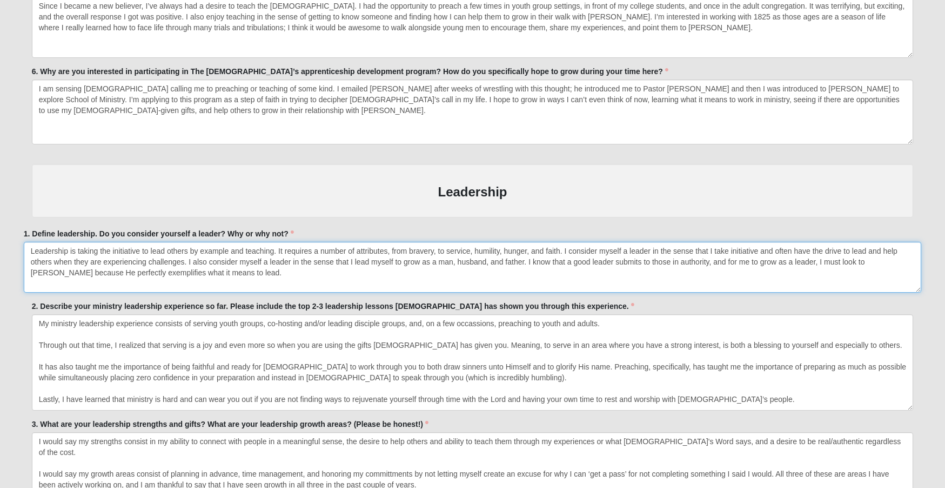
click at [157, 278] on textarea "Leadership is taking the initiative to lead others by example and teaching. It …" at bounding box center [473, 267] width 898 height 51
click at [501, 257] on textarea "Leadership is taking the initiative to lead others by example and teaching. It …" at bounding box center [473, 267] width 898 height 51
click at [538, 272] on textarea "Leadership is taking the initiative to lead others by example and teaching. It …" at bounding box center [473, 267] width 898 height 51
click at [341, 278] on textarea "Leadership is taking the initiative to lead others by example and teaching. It …" at bounding box center [473, 267] width 898 height 51
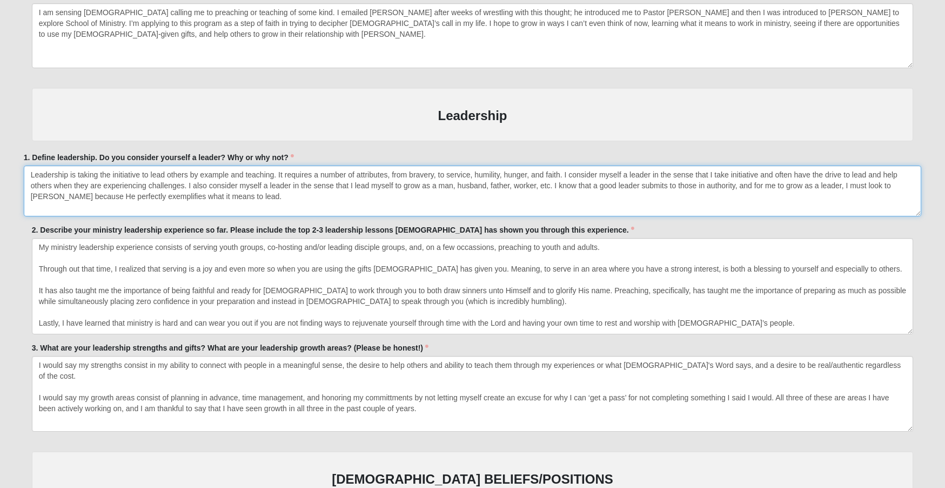
scroll to position [2071, 0]
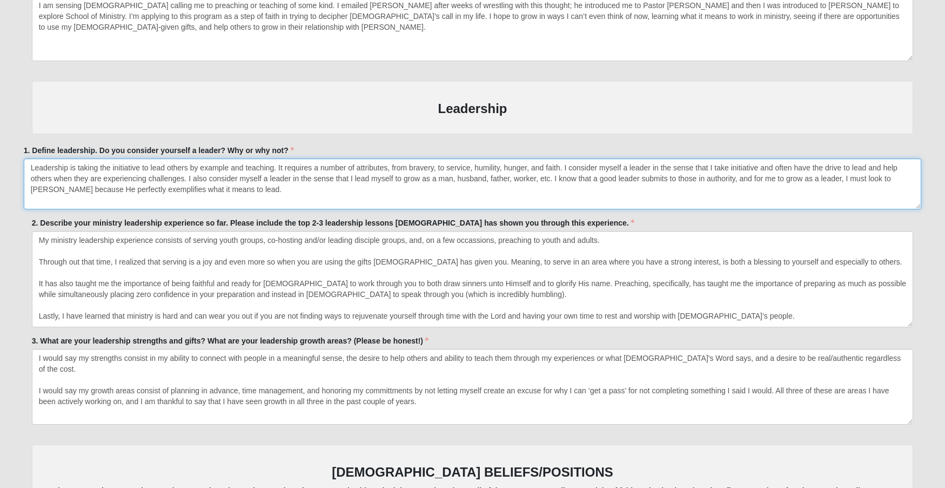
drag, startPoint x: 335, startPoint y: 182, endPoint x: -66, endPoint y: 139, distance: 402.8
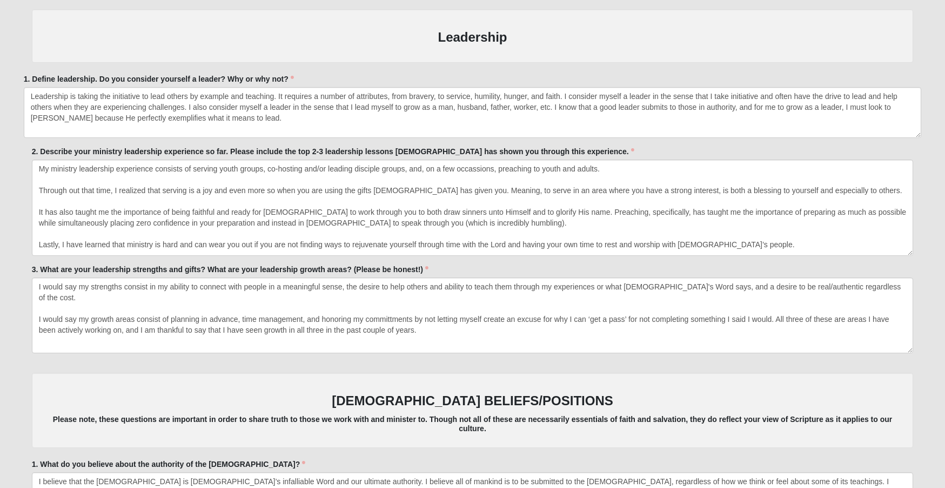
scroll to position [2192, 0]
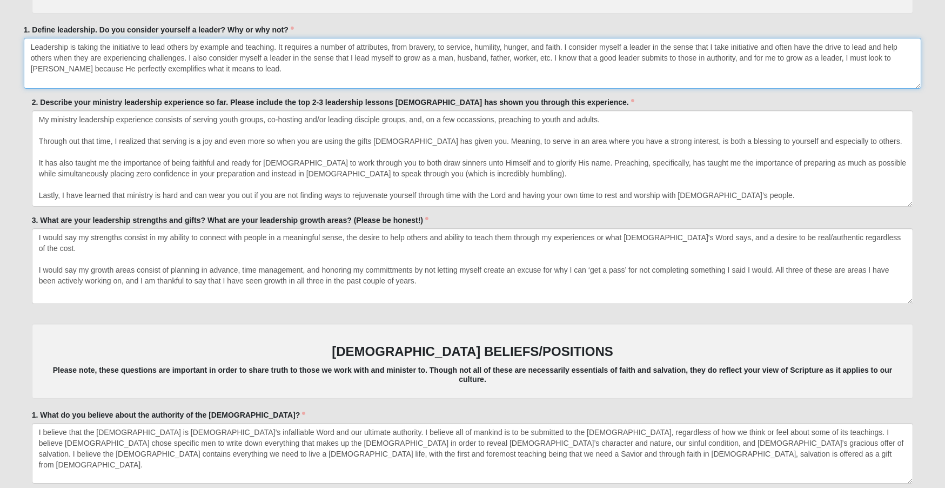
type textarea "Leadership is taking the initiative to lead others by example and teaching. It …"
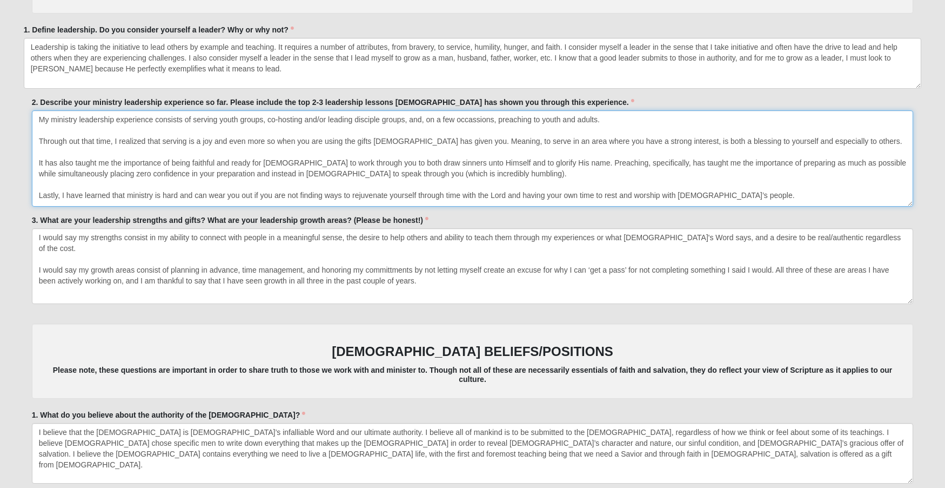
drag, startPoint x: 475, startPoint y: 170, endPoint x: 375, endPoint y: 171, distance: 99.5
click at [375, 171] on textarea "My ministry leadership experience consists of serving youth groups, co-hosting …" at bounding box center [473, 158] width 882 height 96
drag, startPoint x: 447, startPoint y: 191, endPoint x: 604, endPoint y: 190, distance: 157.9
click at [604, 190] on textarea "My ministry leadership experience consists of serving youth groups, co-hosting …" at bounding box center [473, 158] width 882 height 96
type textarea "My ministry leadership experience consists of serving youth groups, co-hosting …"
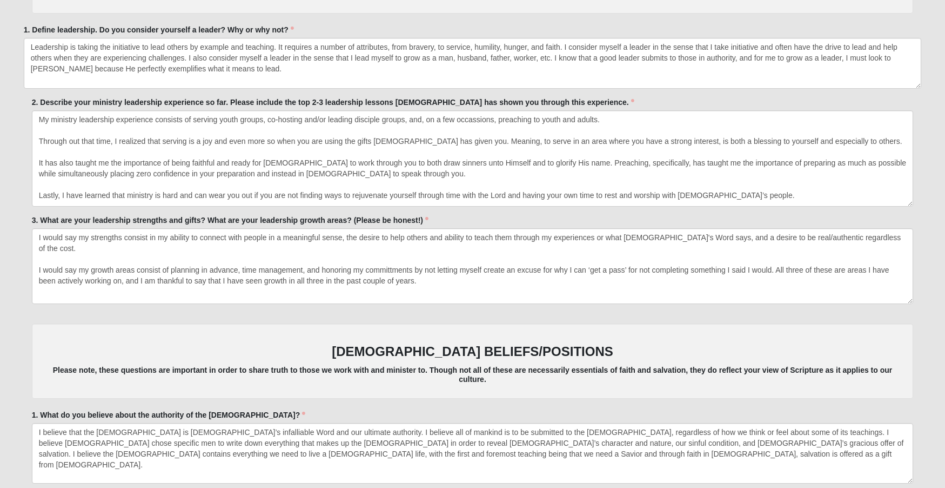
click at [521, 218] on div "3. What are your leadership strengths and gifts? What are your leadership growt…" at bounding box center [473, 259] width 882 height 89
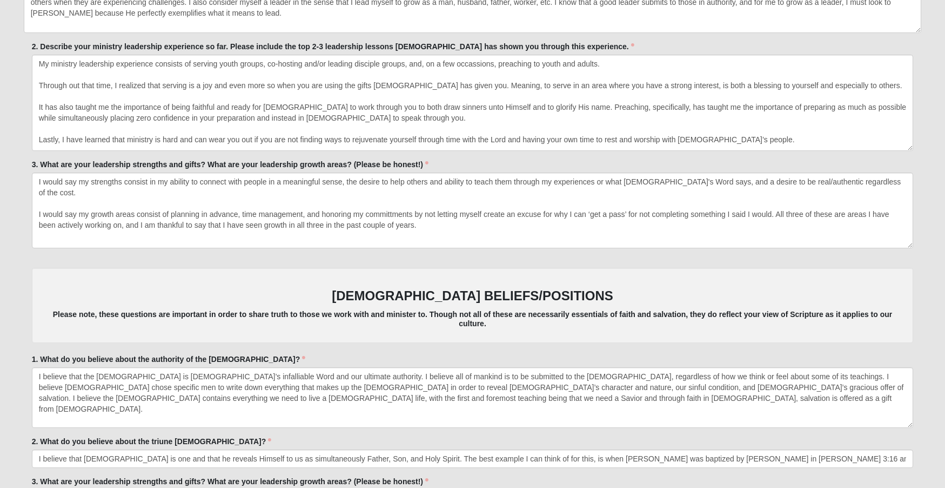
scroll to position [2255, 0]
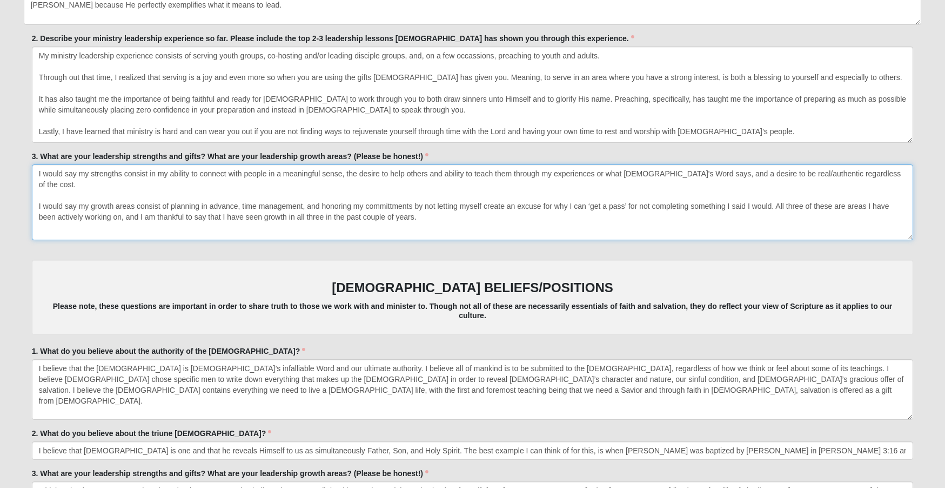
click at [431, 169] on textarea "I would say my strengths consist in my ability to connect with people in a mean…" at bounding box center [473, 202] width 882 height 76
click at [564, 192] on textarea "I would say my strengths consist in my ability to connect with people in a mean…" at bounding box center [473, 202] width 882 height 76
click at [301, 199] on textarea "I would say my strengths consist in my ability to connect with people in a mean…" at bounding box center [473, 202] width 882 height 76
click at [398, 191] on textarea "I would say my strengths consist in my ability to connect with people in a mean…" at bounding box center [473, 202] width 882 height 76
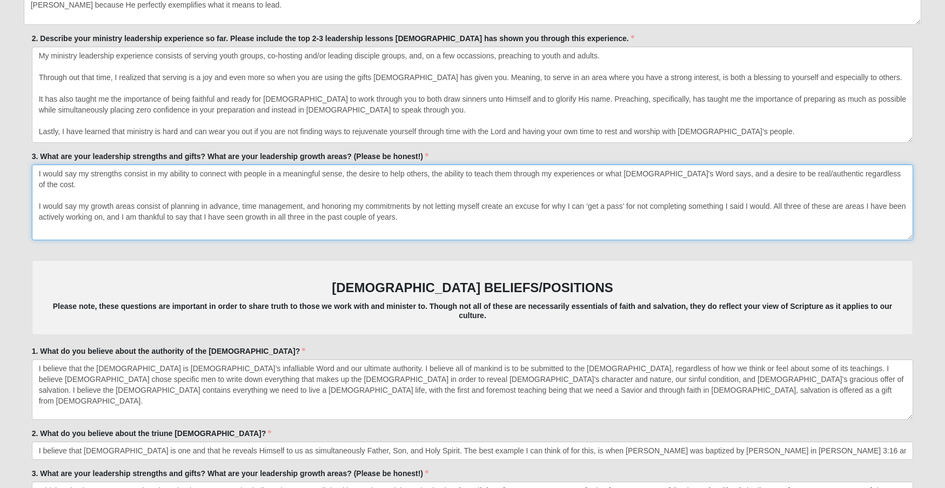
click at [243, 191] on textarea "I would say my strengths consist in my ability to connect with people in a mean…" at bounding box center [473, 202] width 882 height 76
click at [431, 191] on textarea "I would say my strengths consist in my ability to connect with people in a mean…" at bounding box center [473, 202] width 882 height 76
drag, startPoint x: 633, startPoint y: 192, endPoint x: 574, endPoint y: 192, distance: 58.9
click at [574, 192] on textarea "I would say my strengths consist in my ability to connect with people in a mean…" at bounding box center [473, 202] width 882 height 76
click at [733, 198] on textarea "I would say my strengths consist in my ability to connect with people in a mean…" at bounding box center [473, 202] width 882 height 76
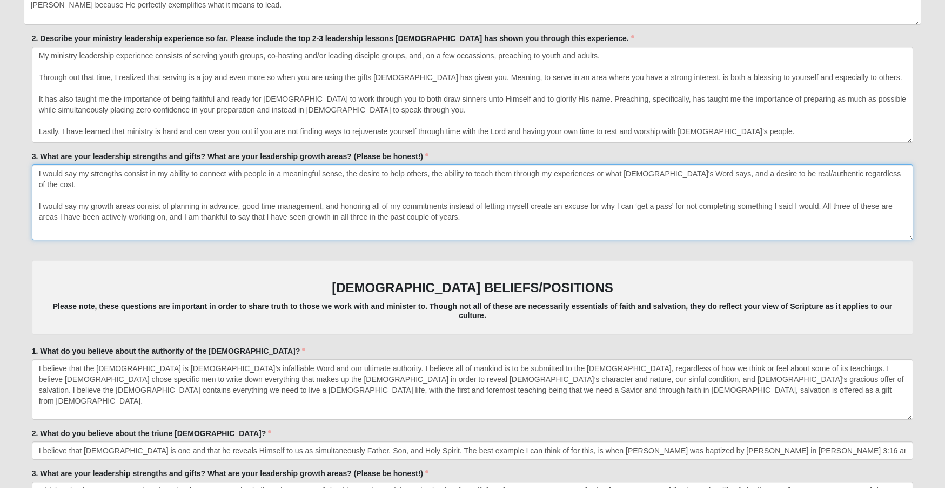
drag, startPoint x: 820, startPoint y: 190, endPoint x: 447, endPoint y: 191, distance: 372.5
click at [447, 191] on textarea "I would say my strengths consist in my ability to connect with people in a mean…" at bounding box center [473, 202] width 882 height 76
click at [508, 215] on textarea "I would say my strengths consist in my ability to connect with people in a mean…" at bounding box center [473, 202] width 882 height 76
drag, startPoint x: 552, startPoint y: 208, endPoint x: -134, endPoint y: 162, distance: 687.5
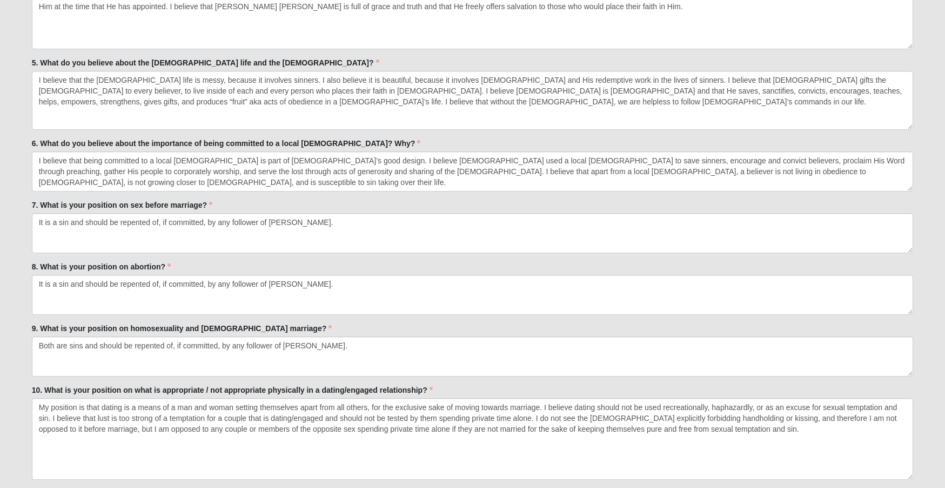
scroll to position [2898, 0]
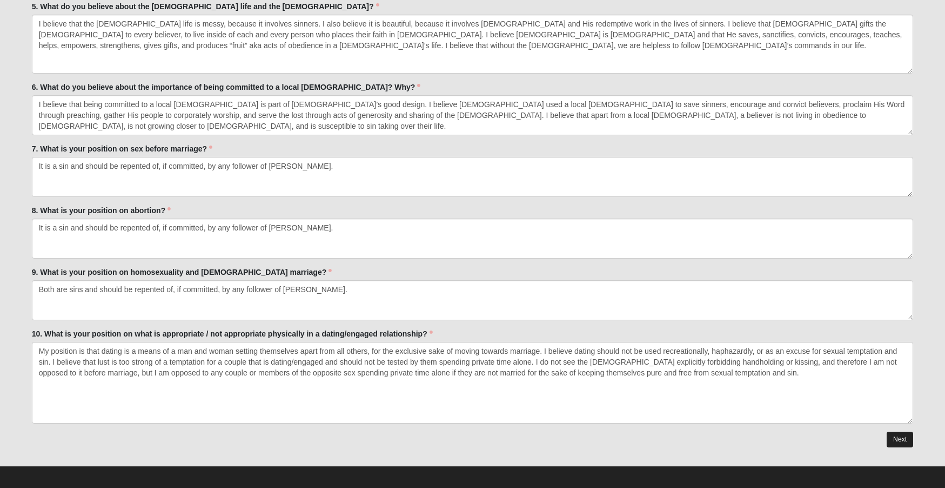
type textarea "I would say my strengths consist in my ability to connect with people in a mean…"
click at [896, 433] on link "Next" at bounding box center [900, 439] width 26 height 16
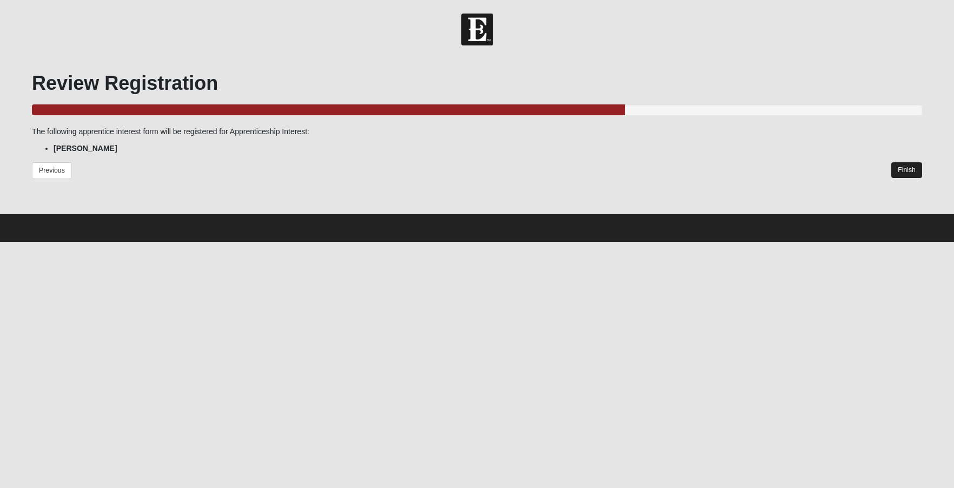
click at [902, 171] on link "Finish" at bounding box center [906, 170] width 31 height 16
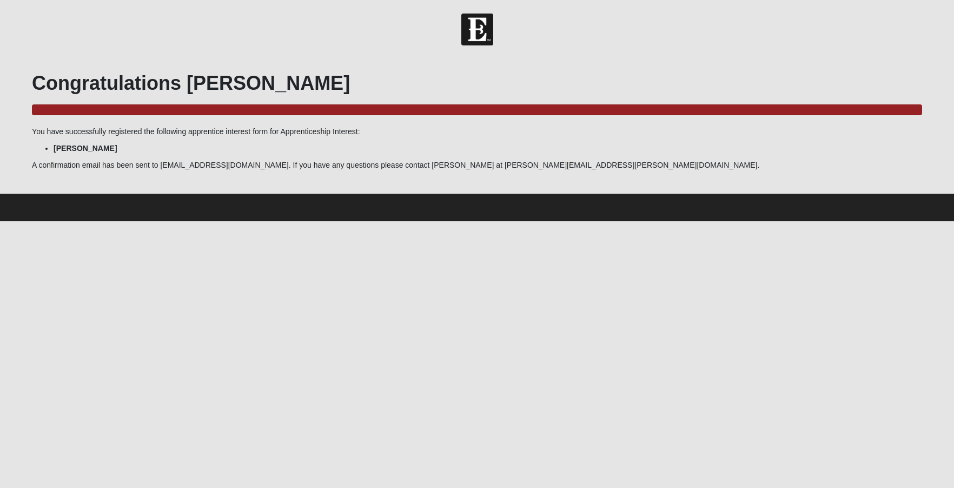
click at [654, 92] on h1 "Congratulations [PERSON_NAME]" at bounding box center [477, 82] width 890 height 23
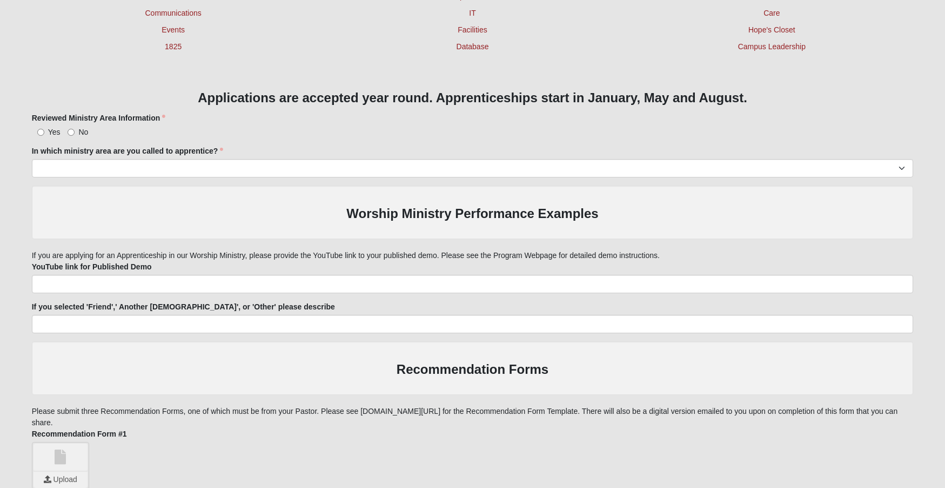
scroll to position [492, 0]
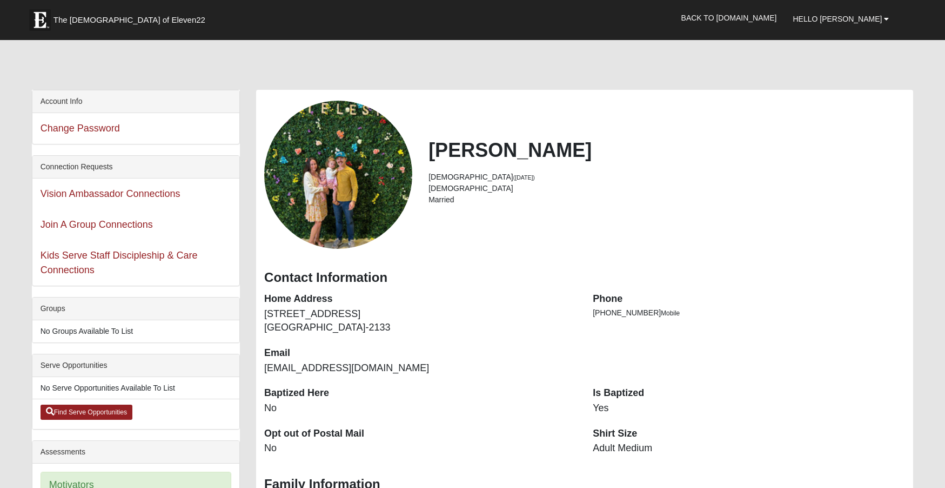
click at [612, 138] on h2 "[PERSON_NAME]" at bounding box center [667, 149] width 477 height 23
click at [878, 19] on span "Hello [PERSON_NAME]" at bounding box center [837, 19] width 89 height 9
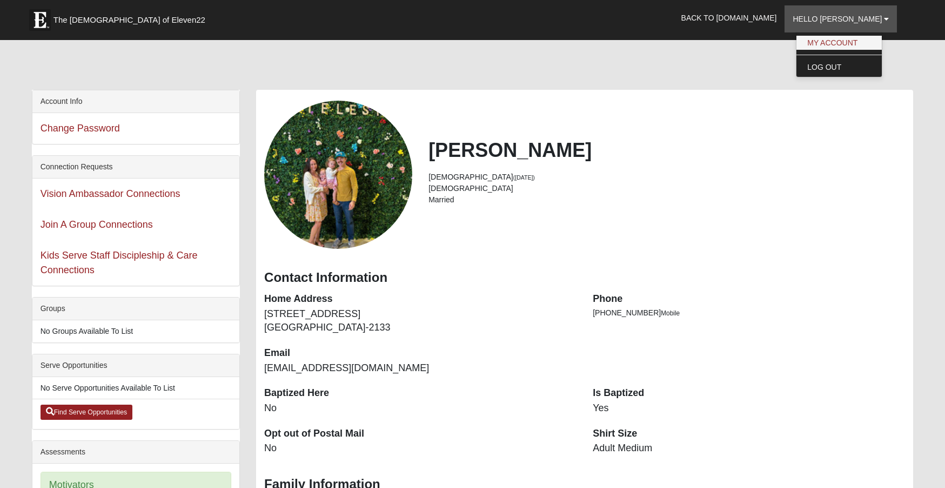
click at [862, 41] on link "My Account" at bounding box center [839, 43] width 85 height 14
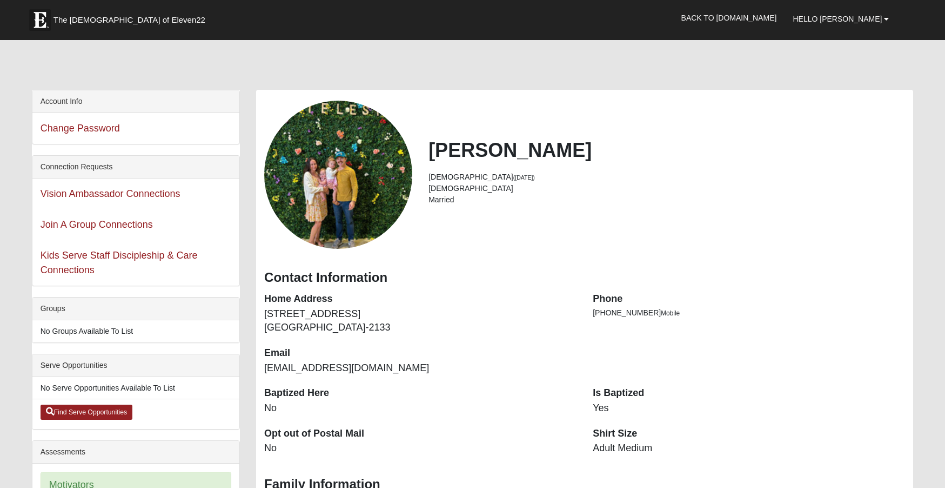
click at [663, 132] on div "[PERSON_NAME] [DEMOGRAPHIC_DATA] ([DATE]) [DEMOGRAPHIC_DATA] Married" at bounding box center [584, 175] width 657 height 148
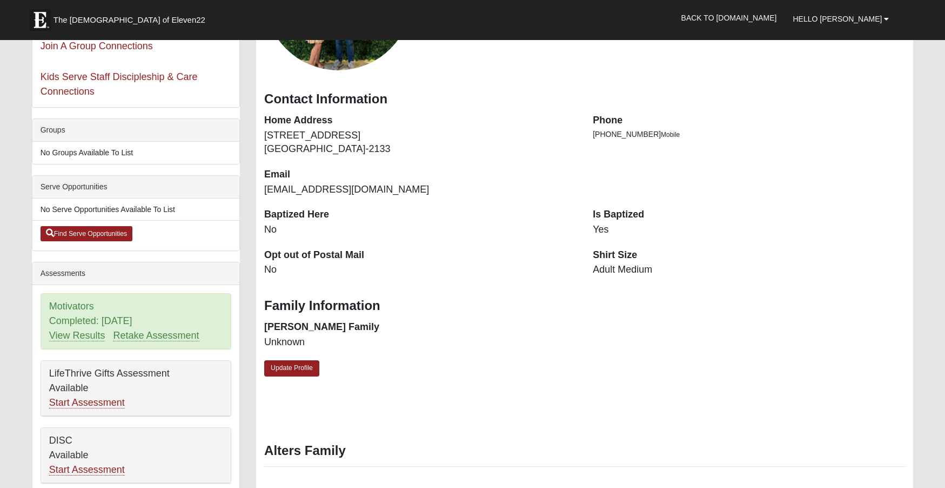
scroll to position [234, 0]
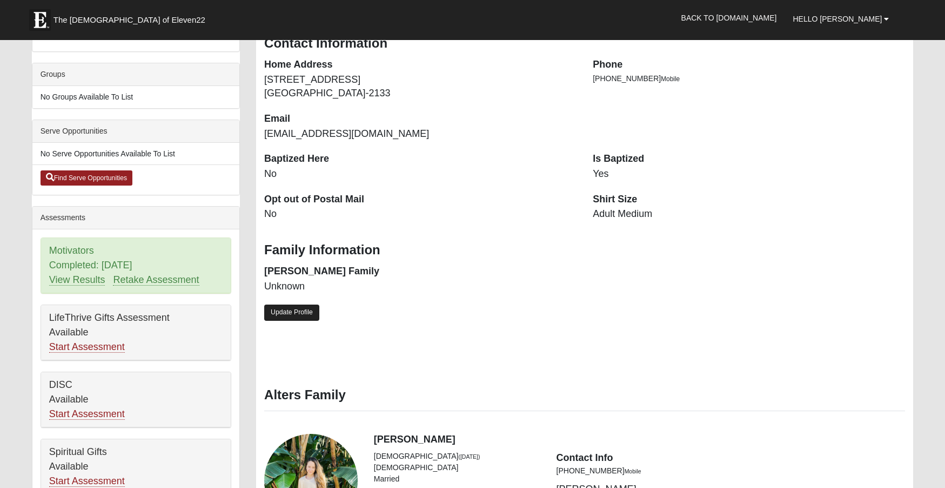
click at [307, 306] on link "Update Profile" at bounding box center [291, 312] width 55 height 16
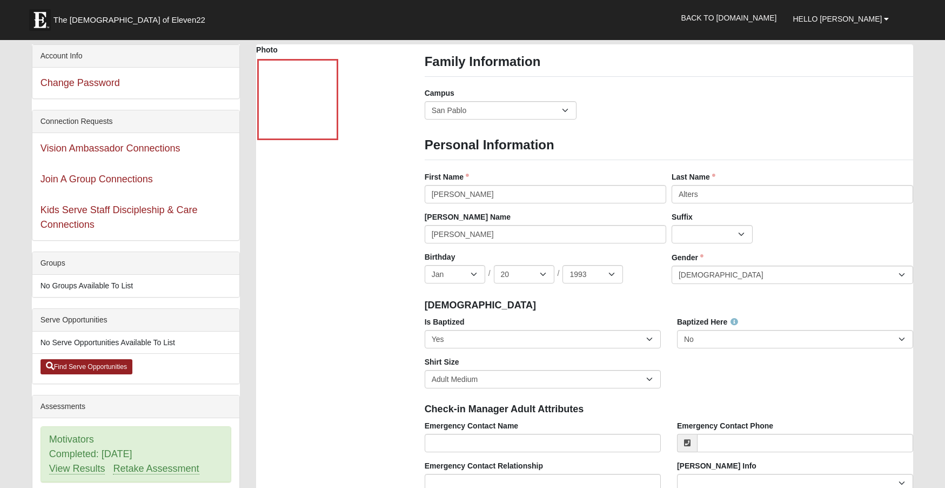
scroll to position [0, 0]
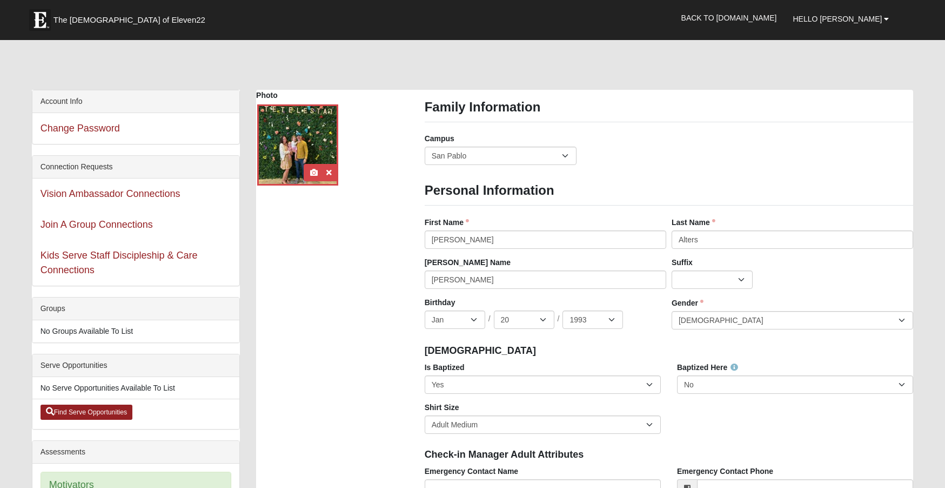
click at [309, 143] on div at bounding box center [297, 144] width 81 height 81
click at [312, 169] on icon at bounding box center [314, 173] width 8 height 8
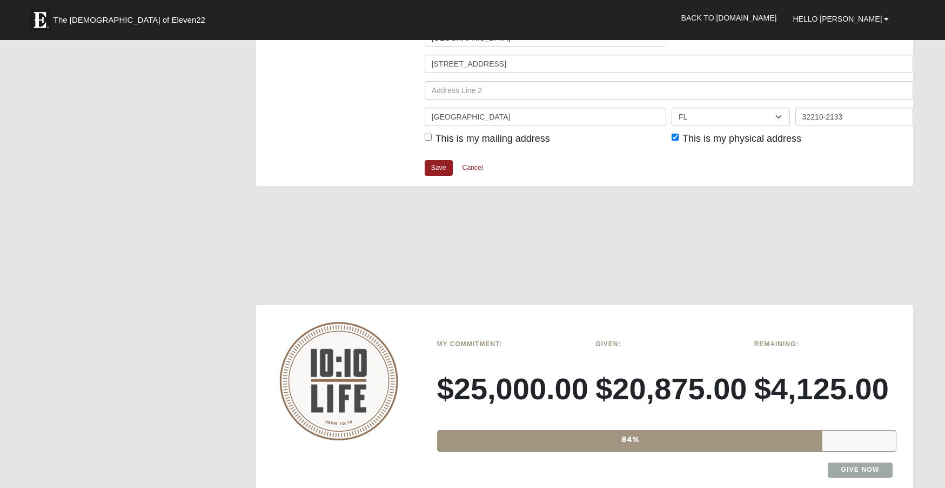
scroll to position [1242, 0]
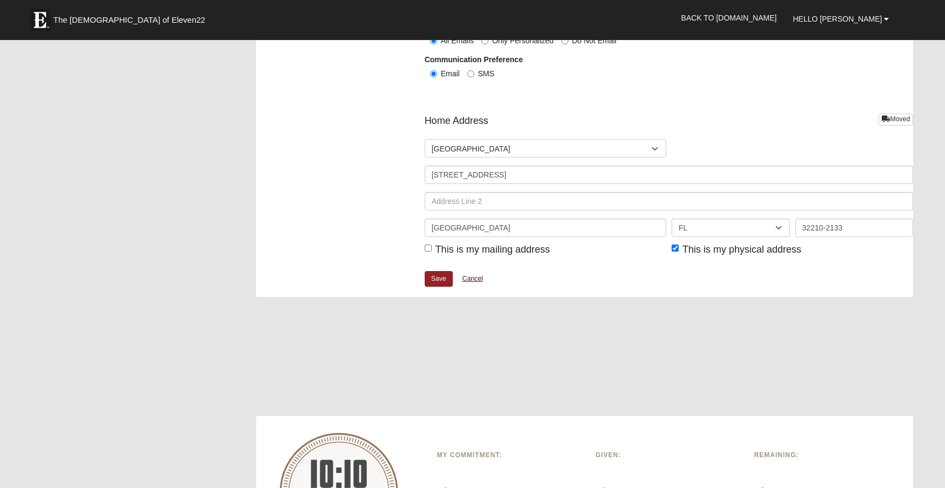
click at [471, 270] on link "Cancel" at bounding box center [473, 278] width 35 height 17
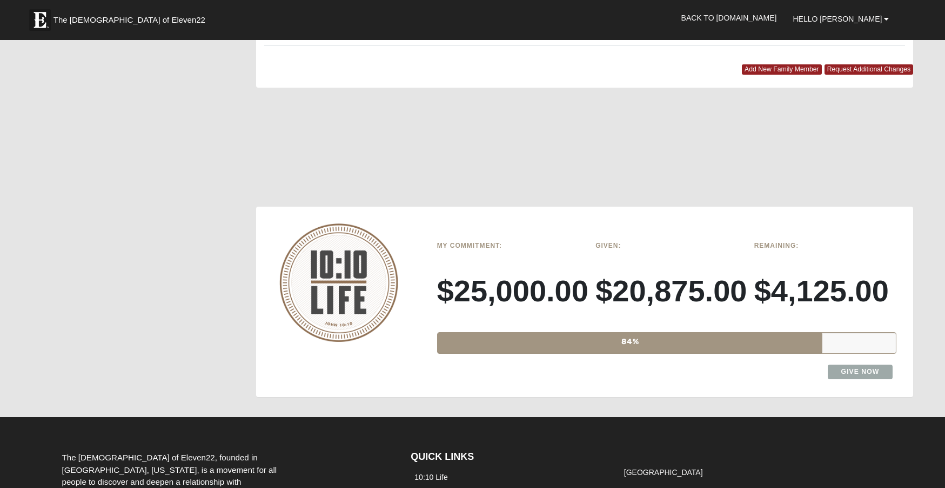
scroll to position [0, 0]
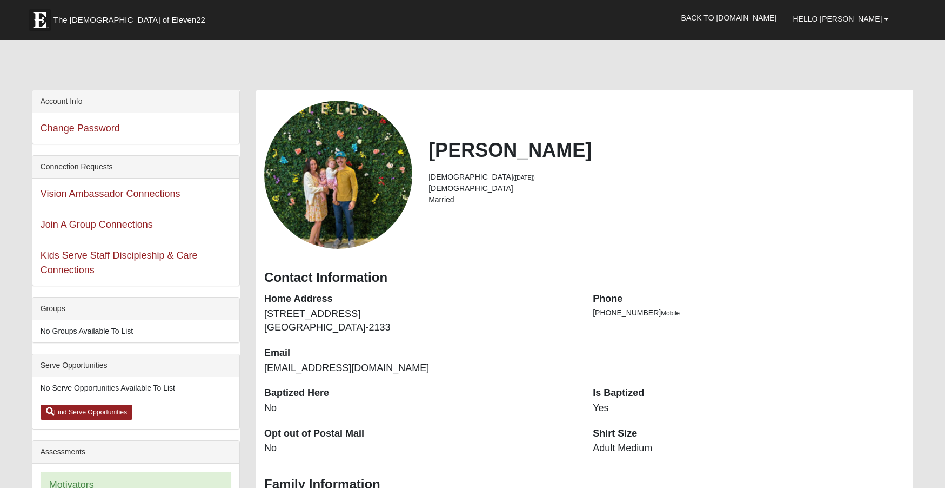
click at [500, 171] on div "John Alters 32 years old (1/20/1993) Male Married" at bounding box center [667, 174] width 493 height 72
click at [167, 155] on div "Connection Requests Vision Ambassador Connections Join A Group Connections Kids…" at bounding box center [136, 220] width 208 height 131
click at [80, 24] on span "The [DEMOGRAPHIC_DATA] of Eleven22" at bounding box center [130, 20] width 152 height 11
